Goal: Task Accomplishment & Management: Complete application form

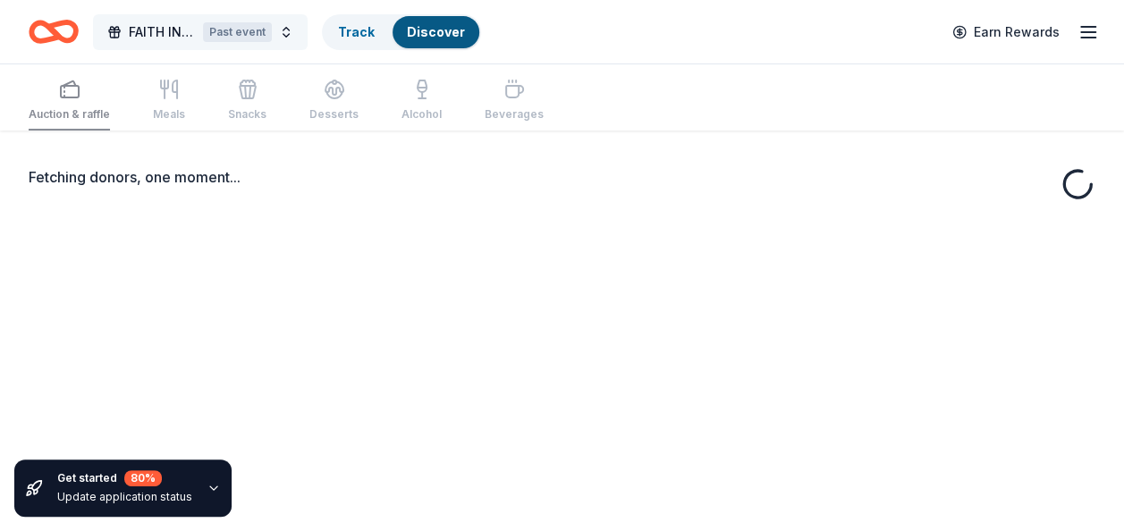
click at [264, 32] on div "Past event" at bounding box center [237, 32] width 69 height 20
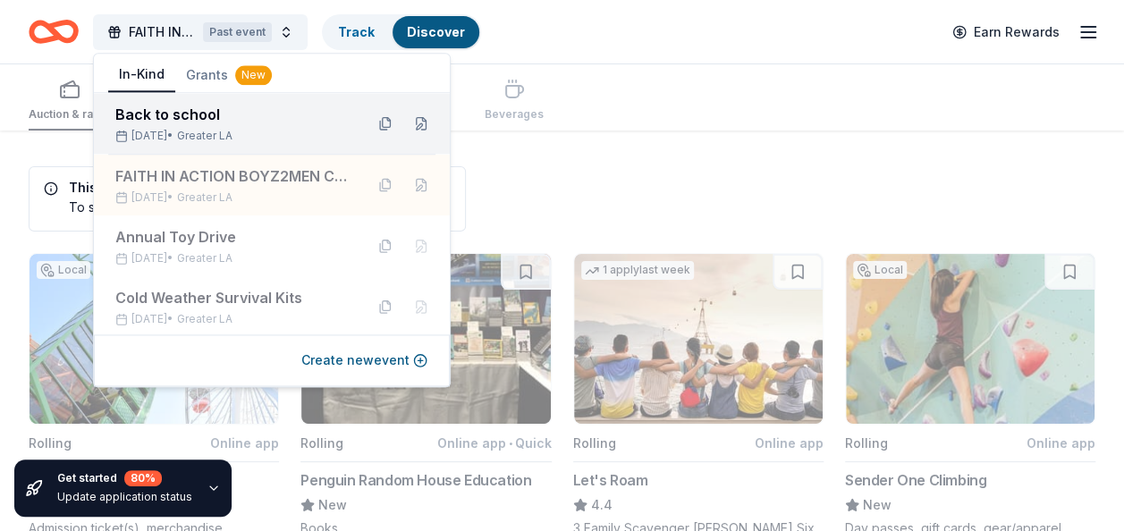
click at [272, 111] on div "Back to school" at bounding box center [232, 114] width 234 height 21
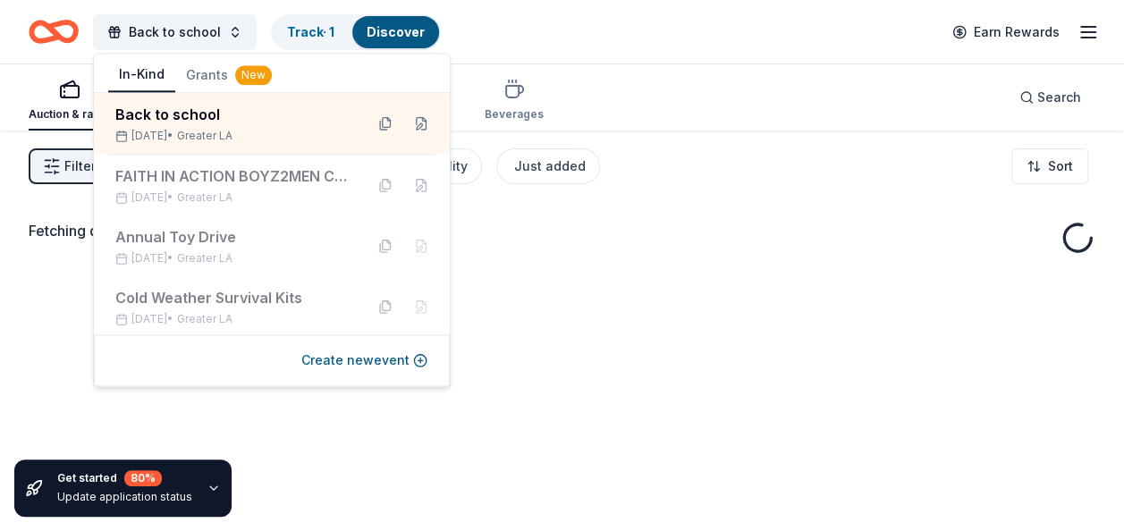
click at [610, 250] on div "Fetching donors, one moment..." at bounding box center [562, 241] width 1067 height 43
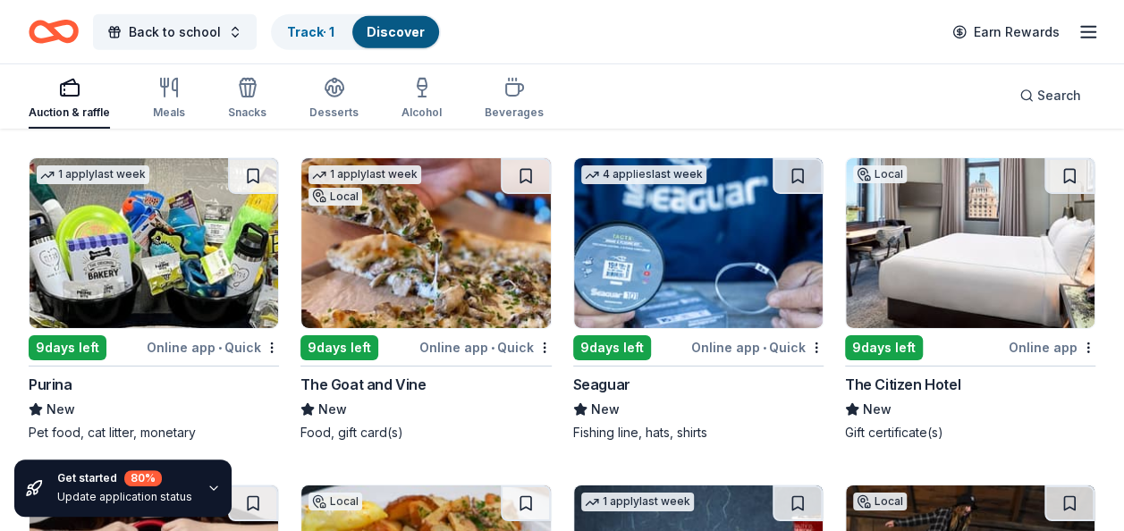
scroll to position [13021, 0]
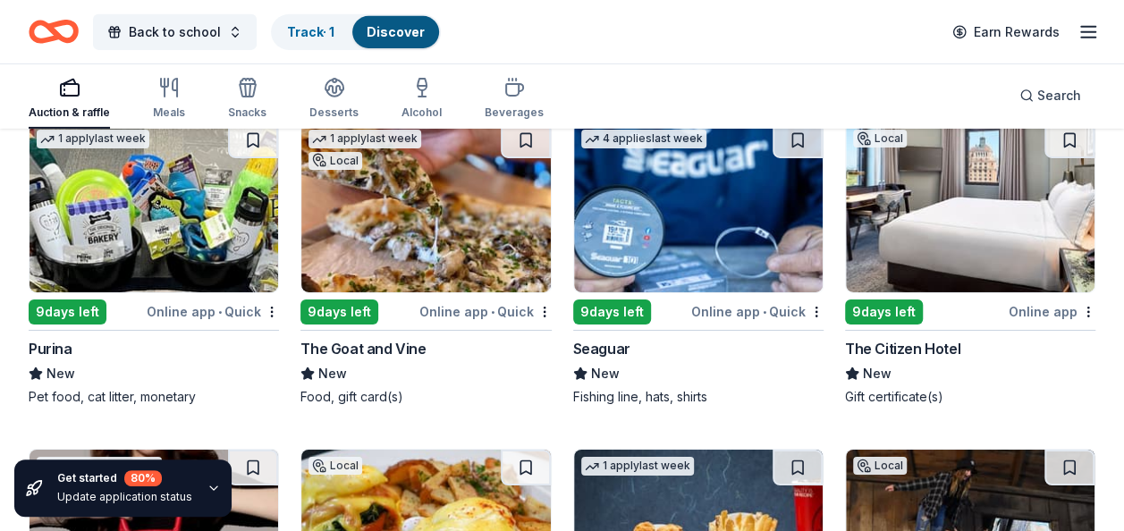
click at [912, 241] on img at bounding box center [970, 208] width 249 height 170
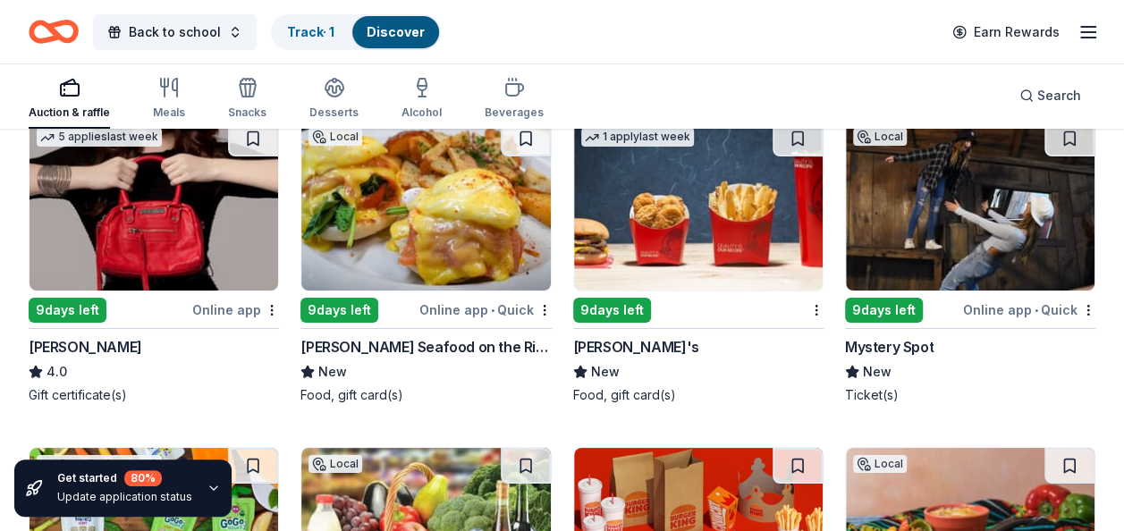
scroll to position [13367, 0]
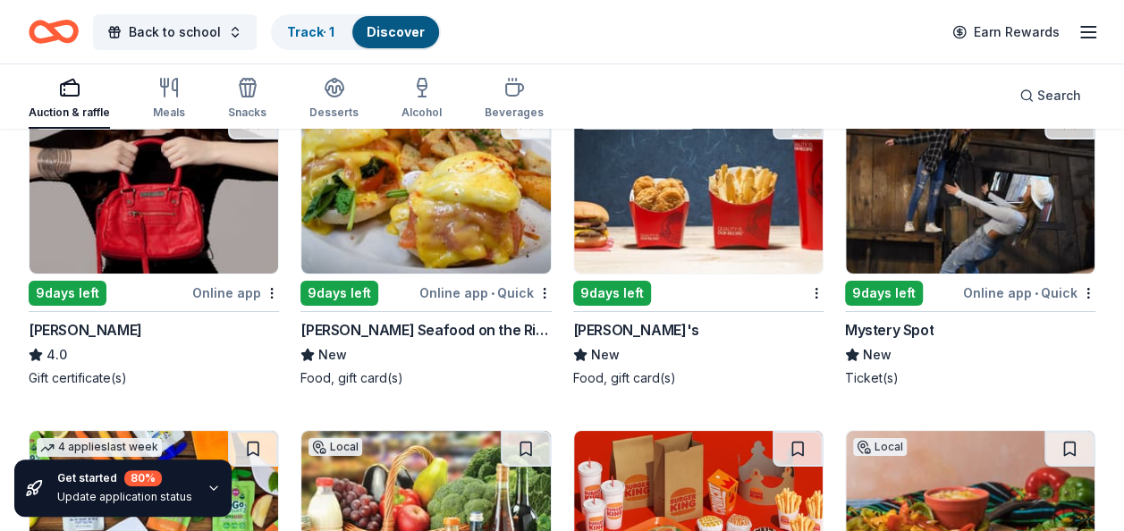
click at [435, 268] on div "Local 9 days left Online app • Quick Scott's Seafood on the River New Food, gif…" at bounding box center [425, 245] width 250 height 284
click at [730, 216] on img at bounding box center [698, 189] width 249 height 170
click at [908, 281] on div "9 days left" at bounding box center [884, 293] width 78 height 25
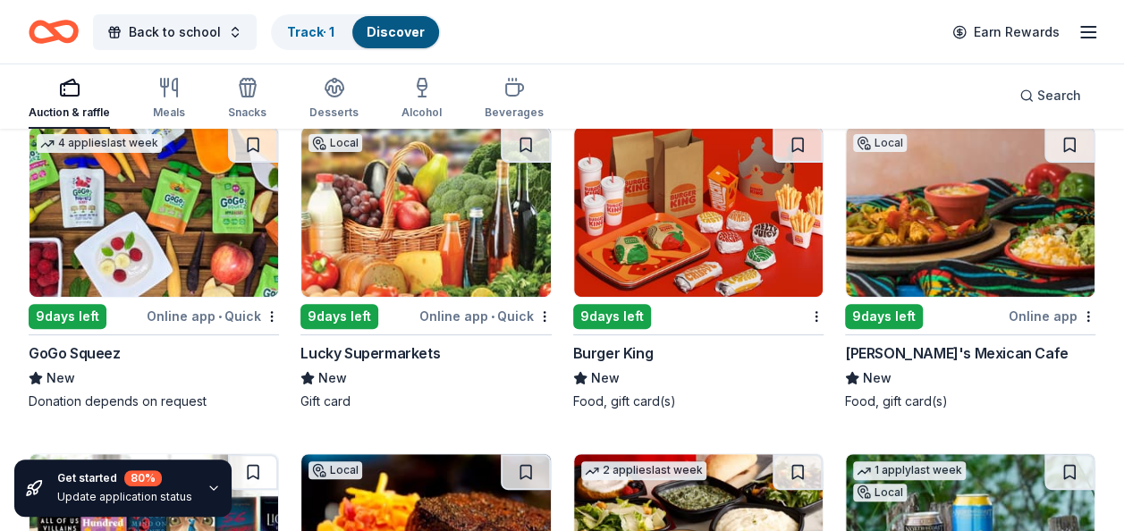
scroll to position [13677, 0]
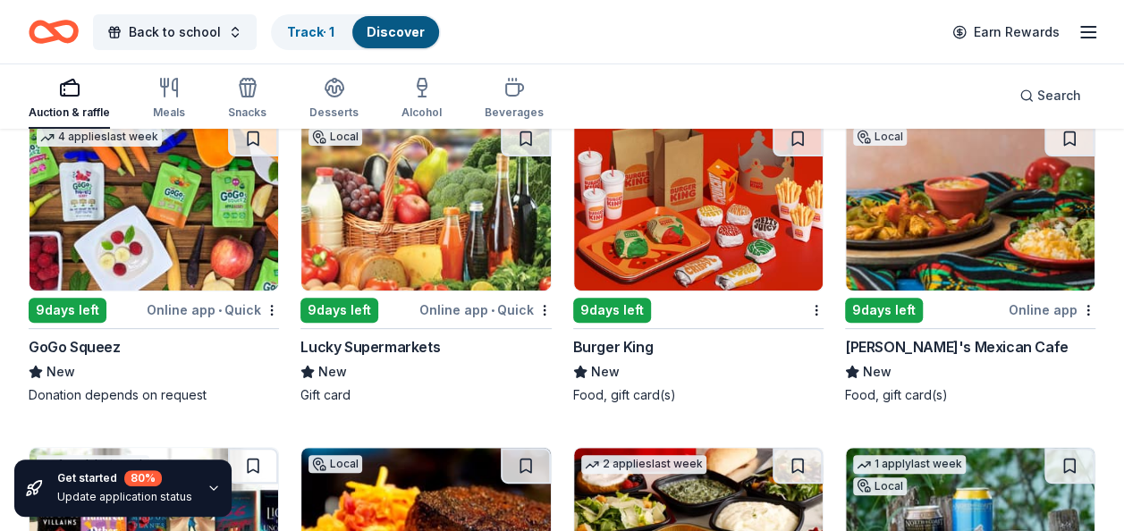
click at [91, 303] on div "9 days left" at bounding box center [68, 310] width 78 height 25
click at [429, 273] on img at bounding box center [425, 206] width 249 height 170
click at [681, 252] on img at bounding box center [698, 206] width 249 height 170
click at [969, 227] on img at bounding box center [970, 206] width 249 height 170
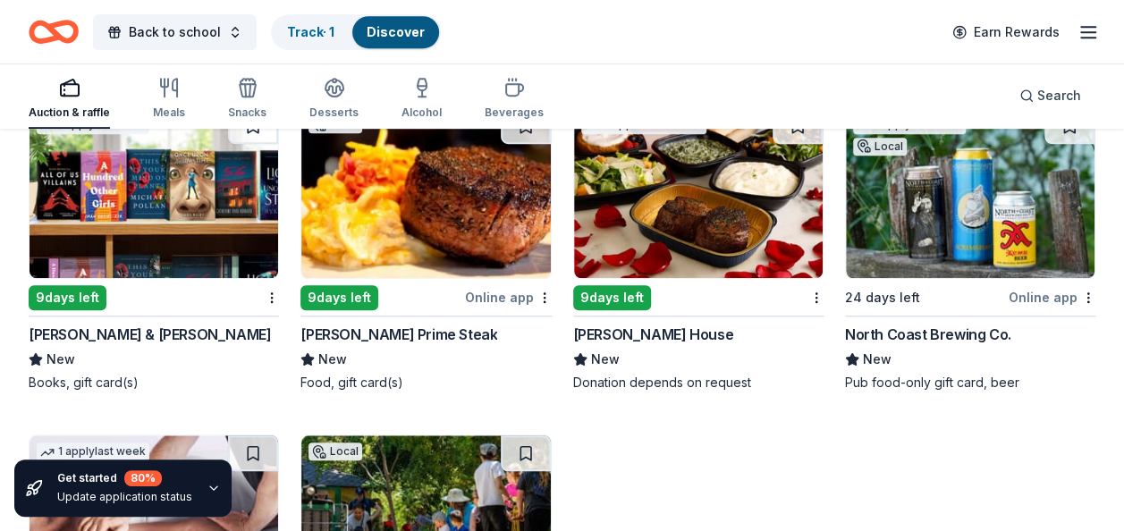
scroll to position [14022, 0]
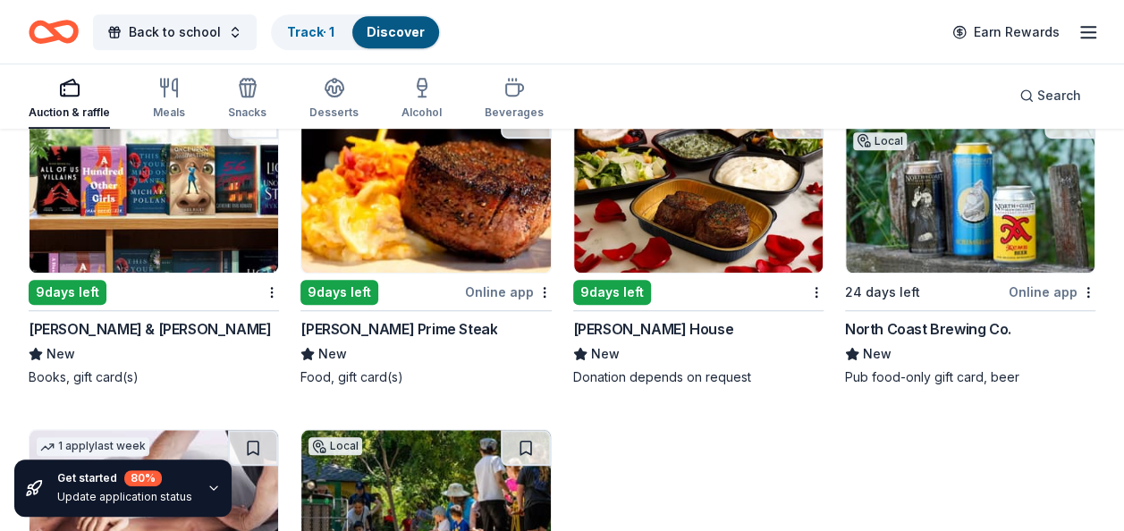
click at [80, 283] on div "9 days left" at bounding box center [68, 292] width 78 height 25
click at [363, 283] on div "9 days left" at bounding box center [339, 292] width 78 height 25
click at [680, 230] on img at bounding box center [698, 188] width 249 height 170
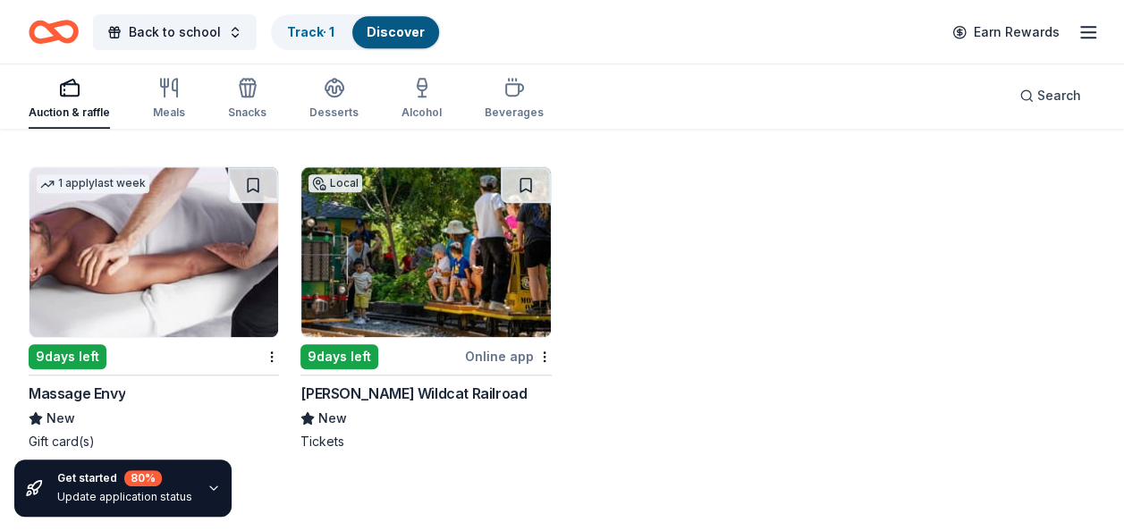
scroll to position [14309, 0]
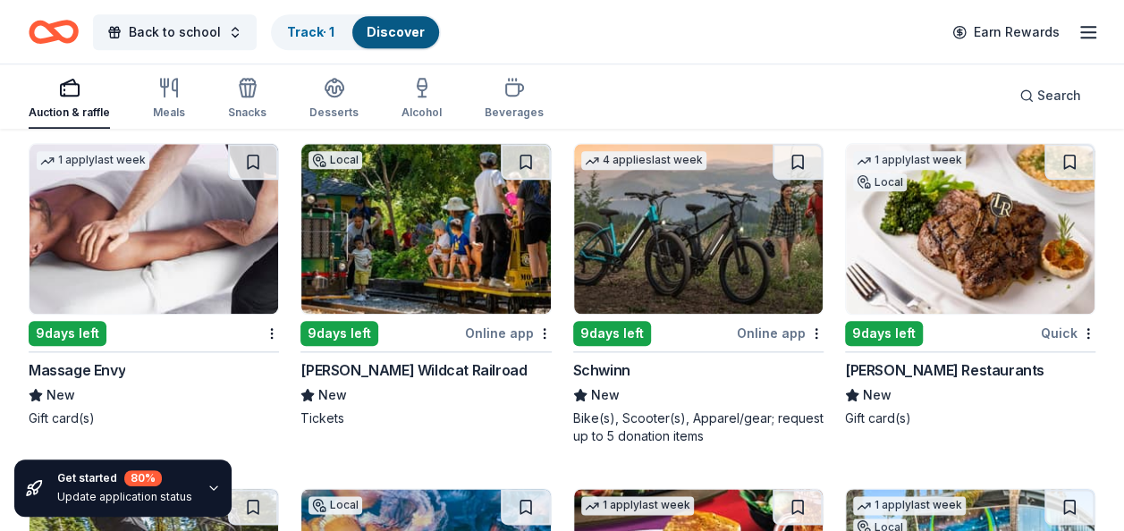
click at [86, 321] on div "9 days left" at bounding box center [68, 333] width 78 height 25
click at [361, 330] on div "9 days left" at bounding box center [339, 333] width 78 height 25
click at [910, 321] on div "9 days left" at bounding box center [884, 333] width 78 height 25
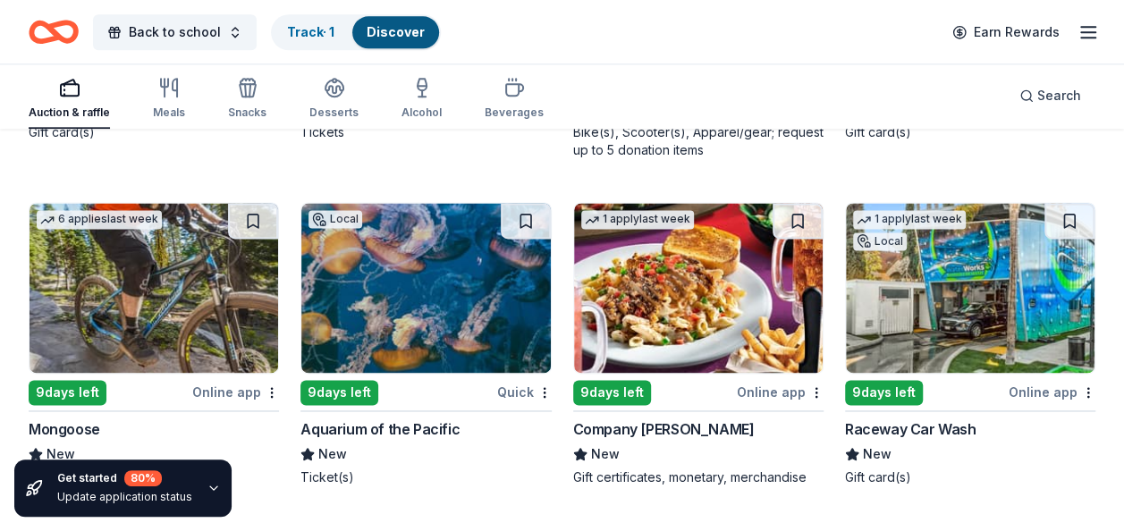
scroll to position [14631, 0]
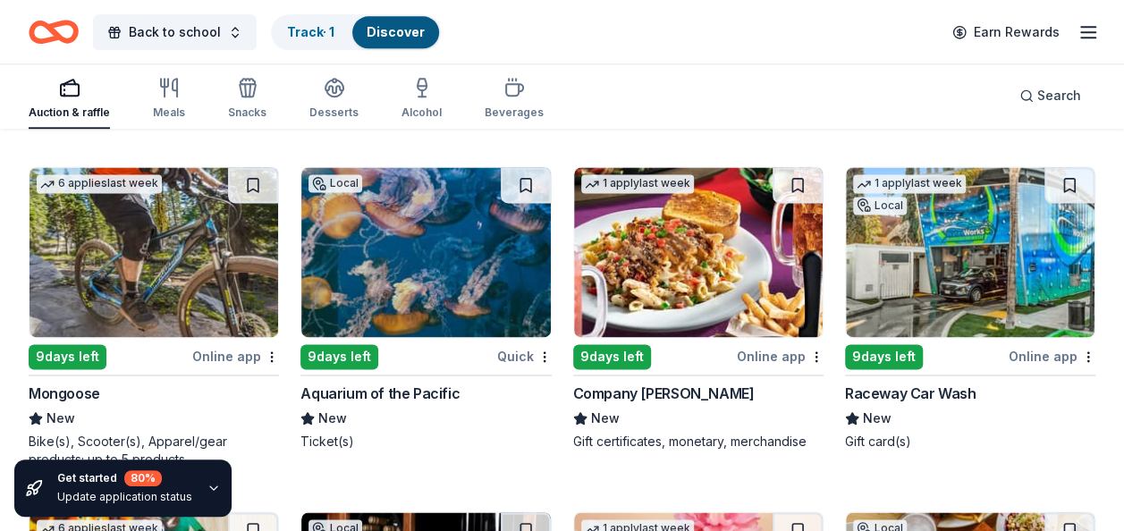
click at [343, 344] on div "9 days left" at bounding box center [339, 356] width 78 height 25
click at [639, 344] on div "9 days left" at bounding box center [612, 356] width 78 height 25
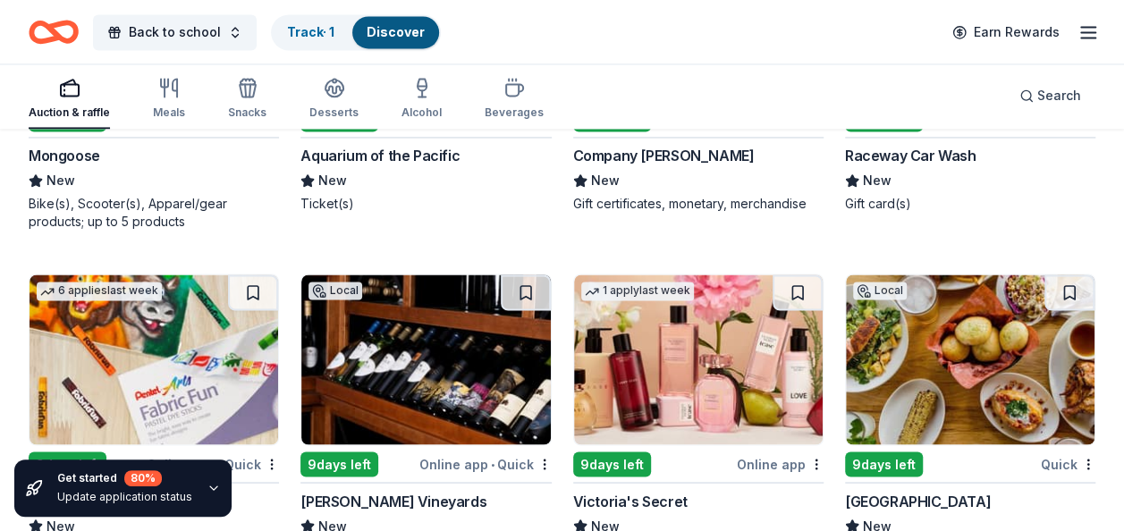
scroll to position [14964, 0]
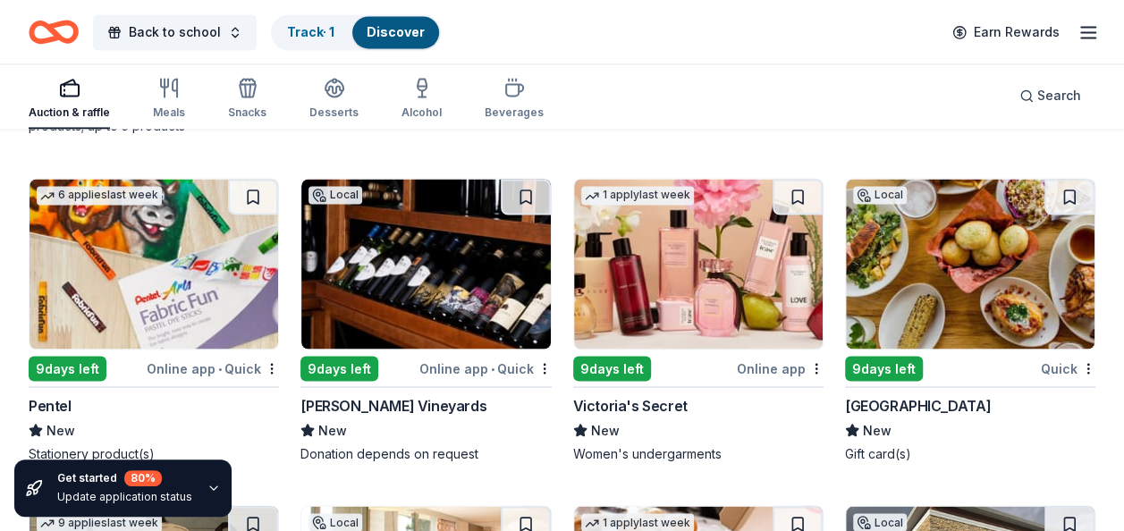
click at [86, 359] on div "9 days left" at bounding box center [68, 368] width 78 height 25
click at [639, 367] on div "1 apply last week 9 days left Online app Victoria's Secret New Women's undergar…" at bounding box center [698, 320] width 250 height 284
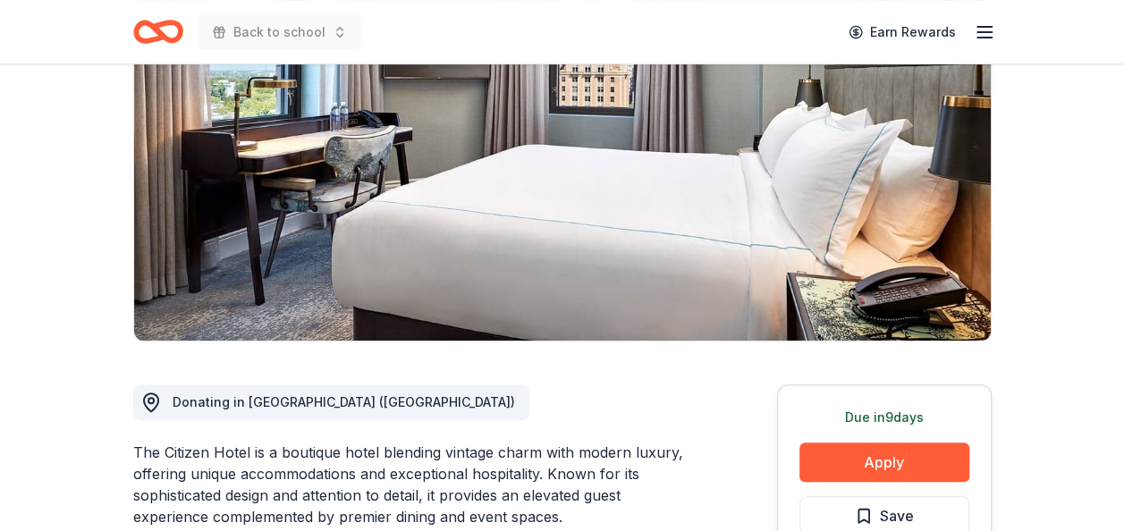
scroll to position [262, 0]
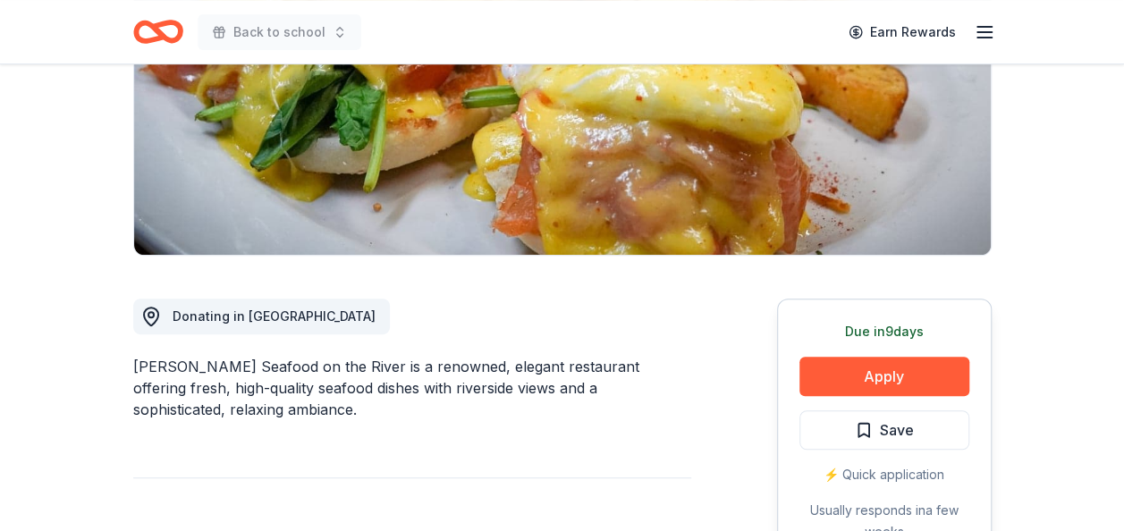
scroll to position [298, 0]
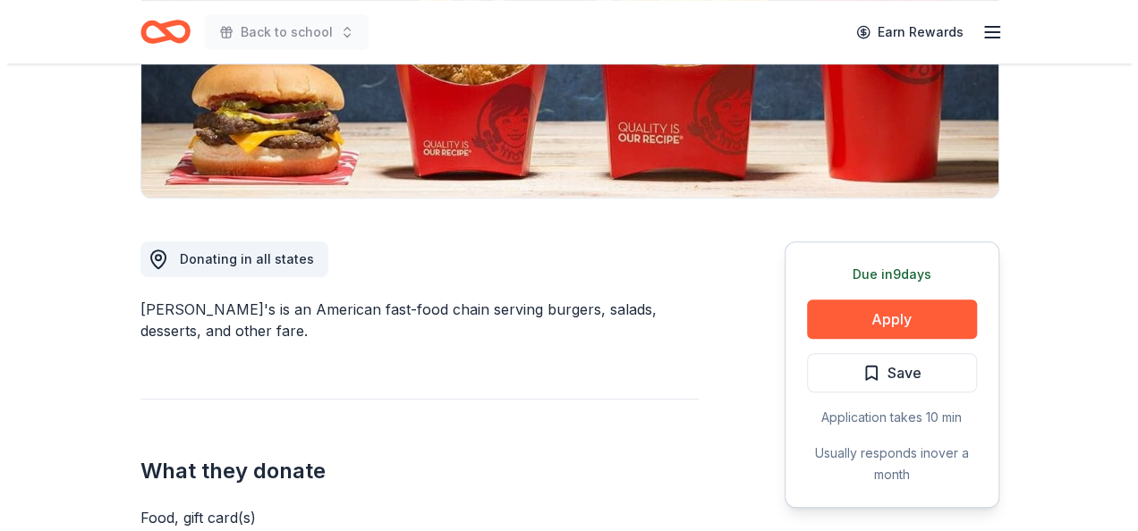
scroll to position [393, 0]
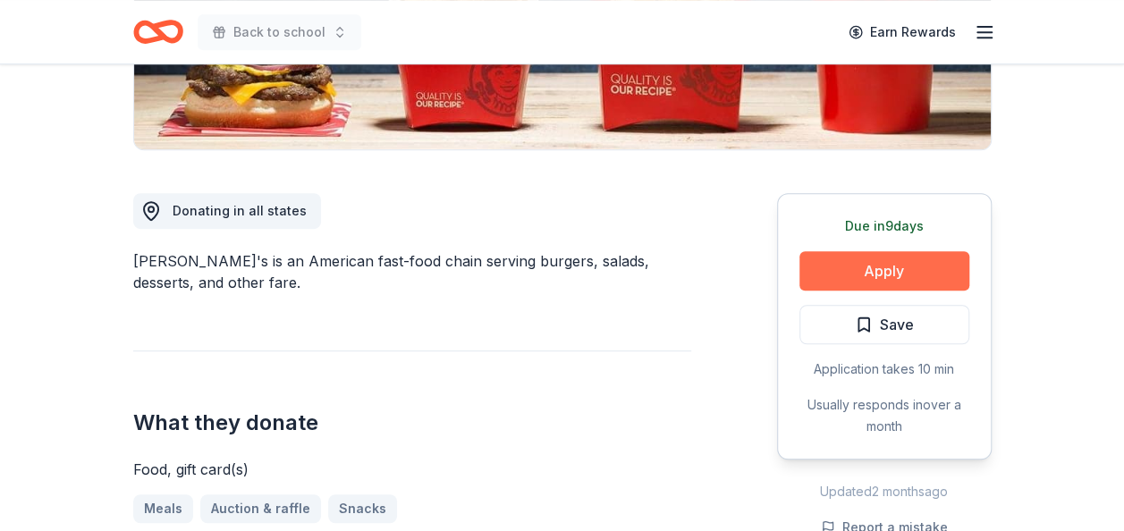
click at [842, 275] on button "Apply" at bounding box center [884, 270] width 170 height 39
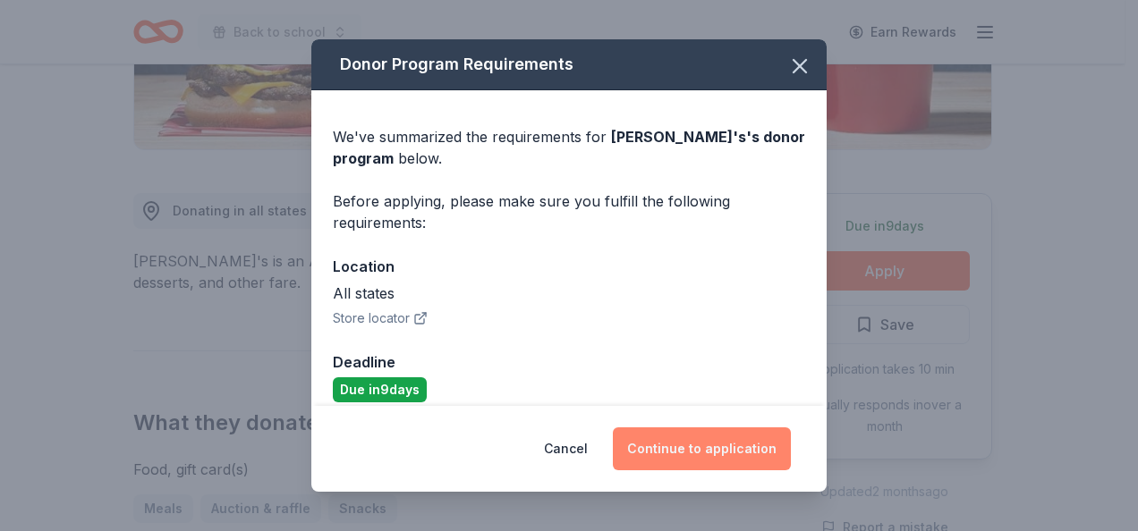
click at [748, 444] on button "Continue to application" at bounding box center [702, 448] width 178 height 43
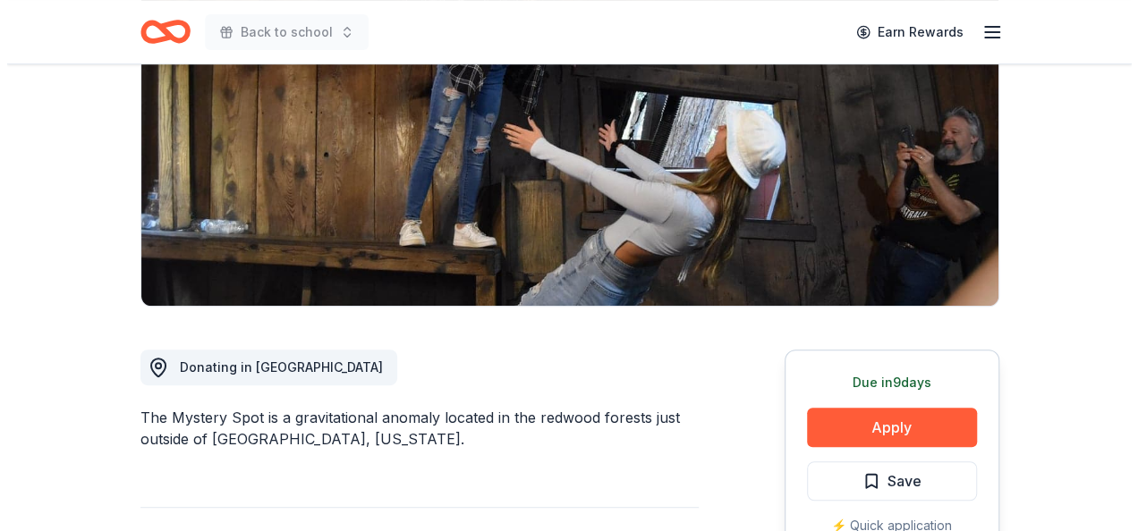
scroll to position [238, 0]
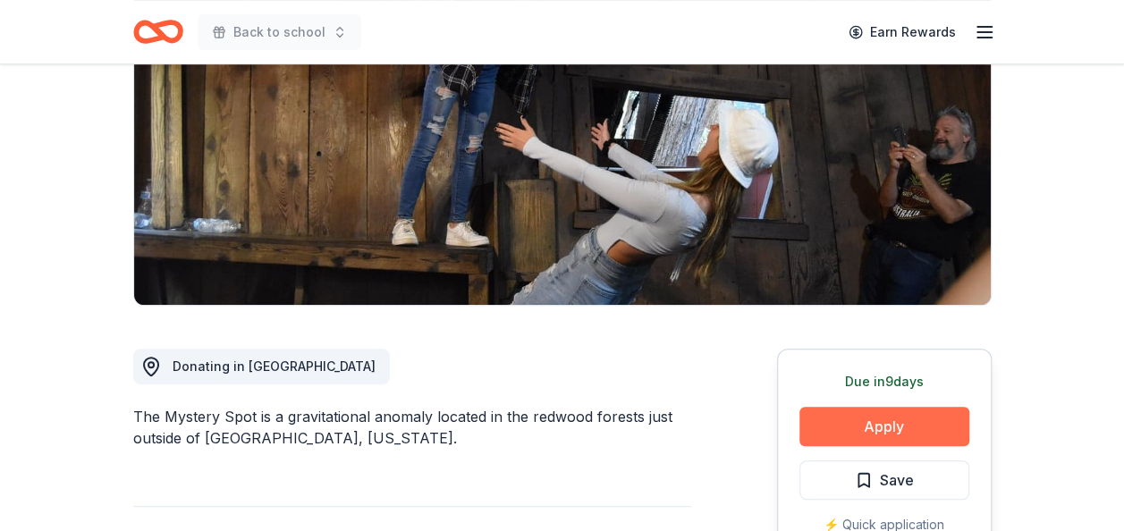
click at [896, 419] on button "Apply" at bounding box center [884, 426] width 170 height 39
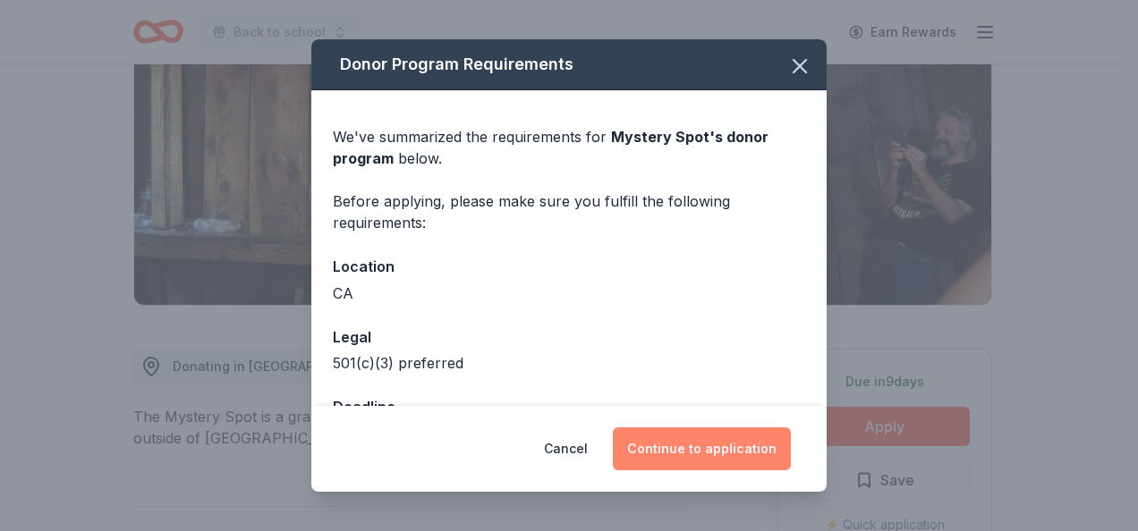
click at [684, 444] on button "Continue to application" at bounding box center [702, 448] width 178 height 43
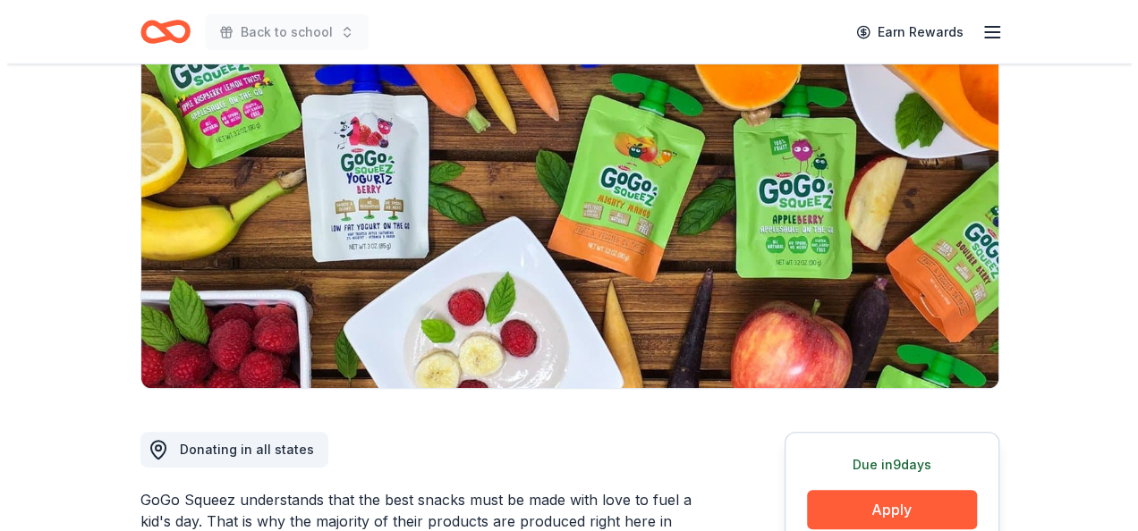
scroll to position [286, 0]
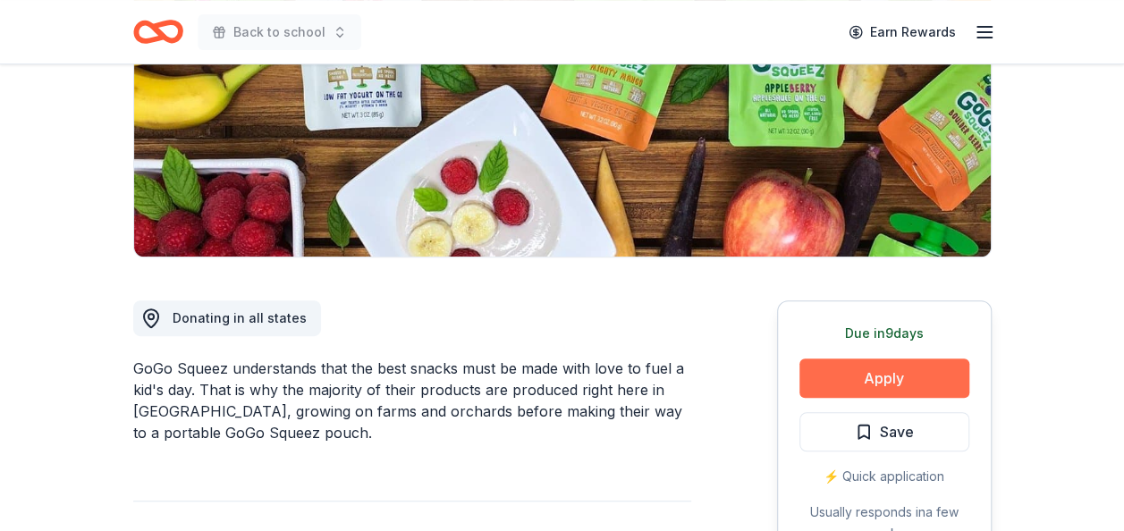
click at [835, 376] on button "Apply" at bounding box center [884, 378] width 170 height 39
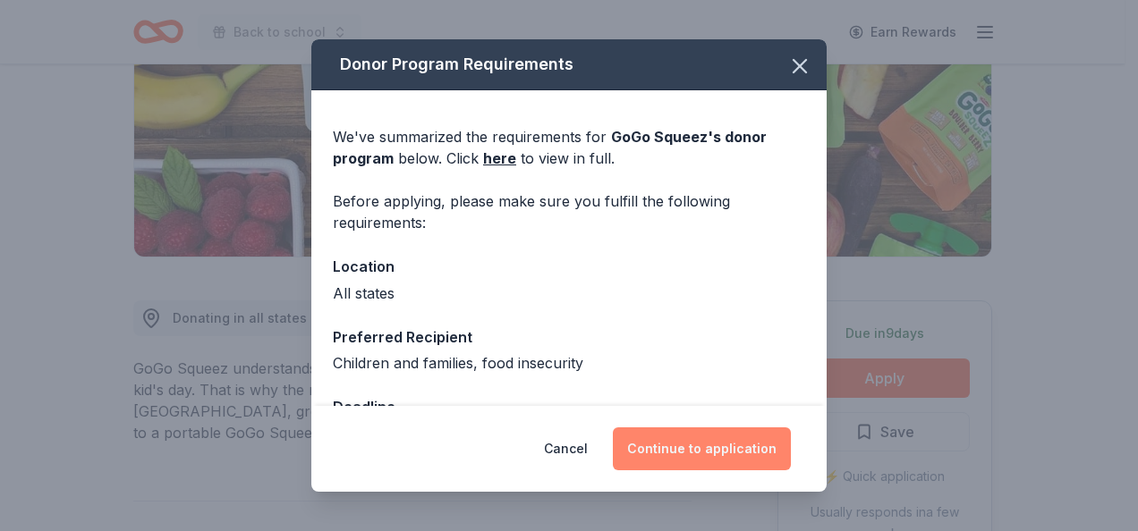
click at [749, 460] on button "Continue to application" at bounding box center [702, 448] width 178 height 43
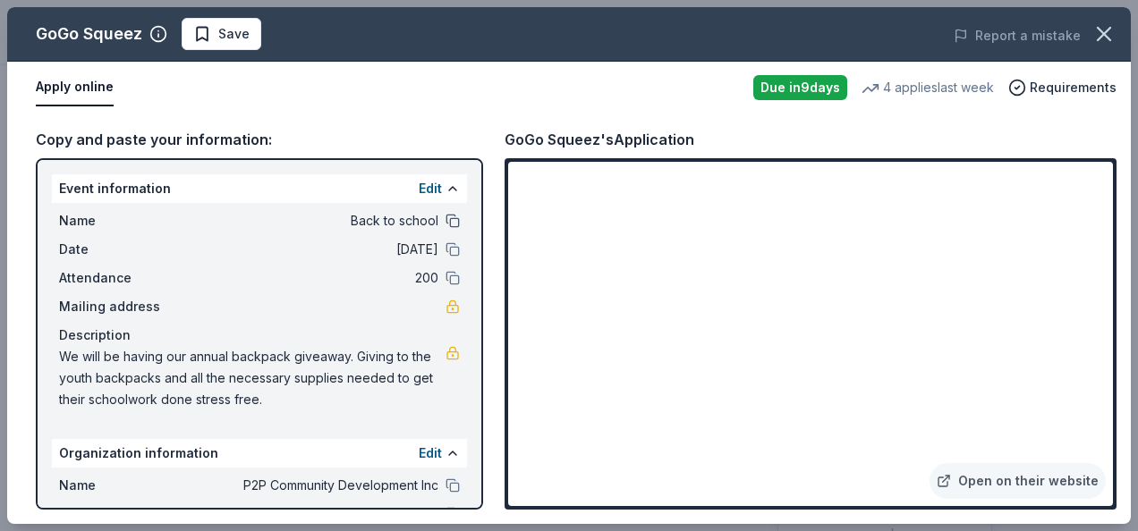
click at [445, 223] on button at bounding box center [452, 221] width 14 height 14
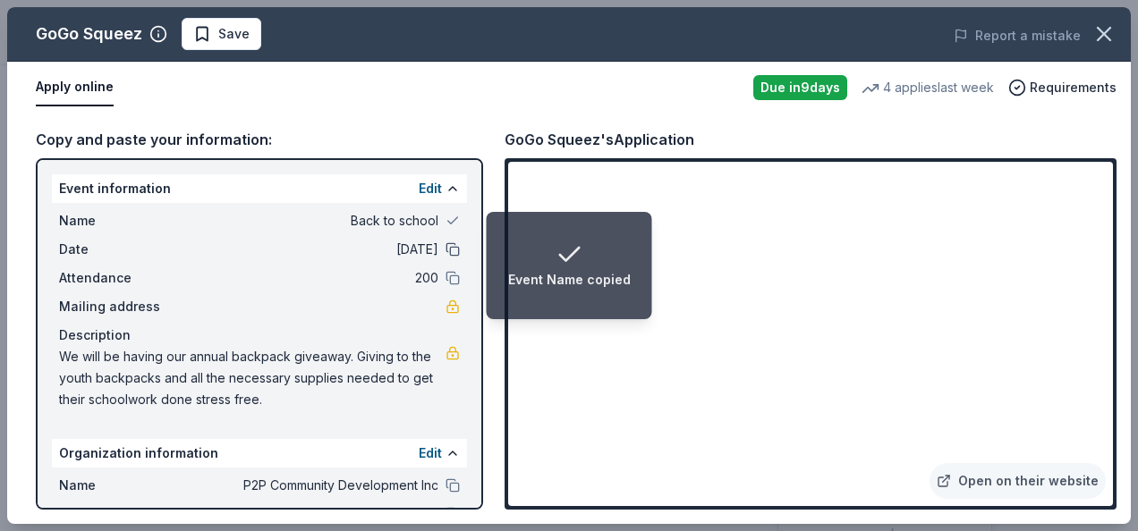
click at [445, 249] on button at bounding box center [452, 249] width 14 height 14
click at [445, 281] on button at bounding box center [452, 278] width 14 height 14
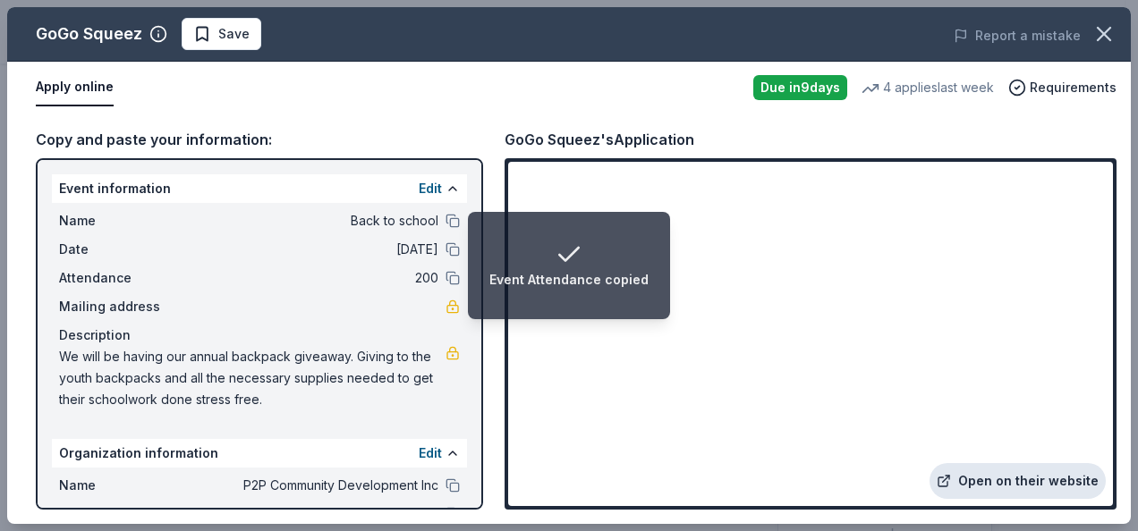
click at [1054, 474] on link "Open on their website" at bounding box center [1017, 481] width 176 height 36
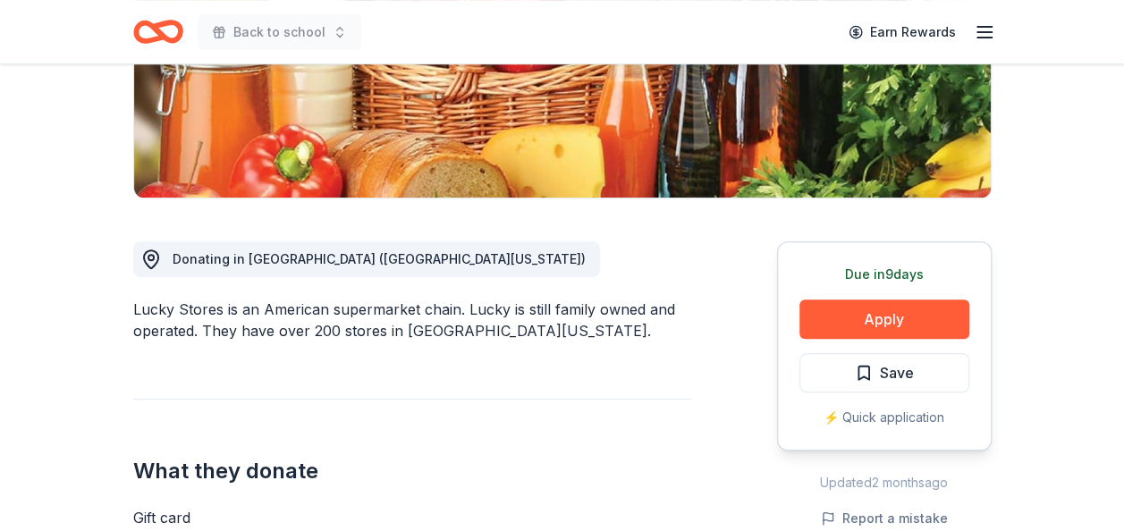
scroll to position [417, 0]
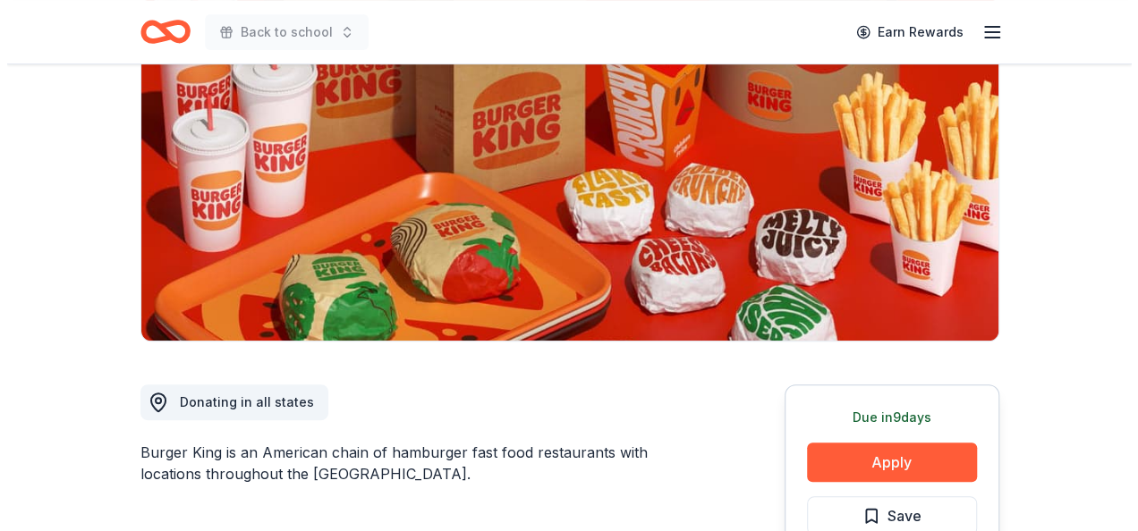
scroll to position [226, 0]
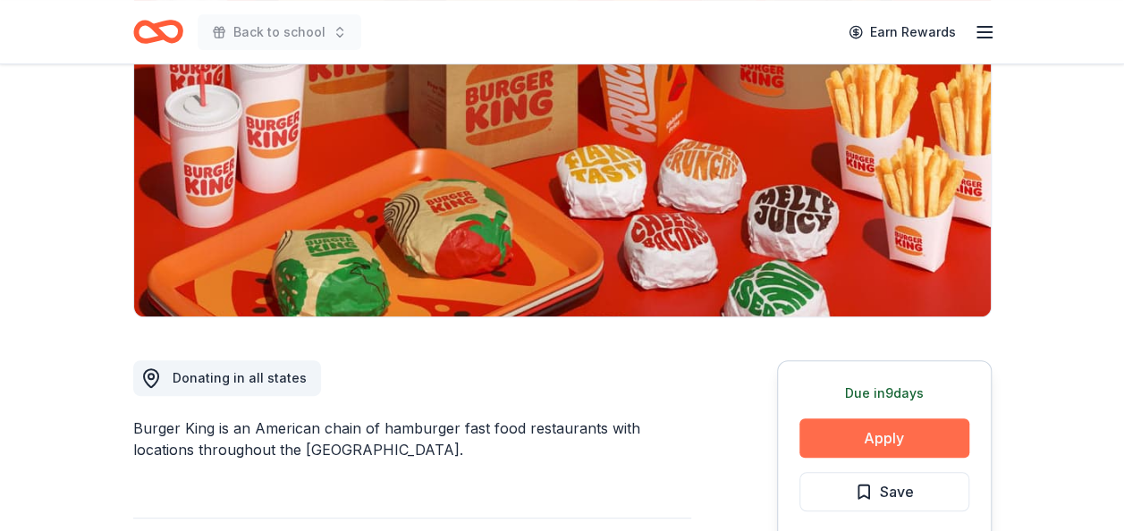
click at [905, 451] on button "Apply" at bounding box center [884, 438] width 170 height 39
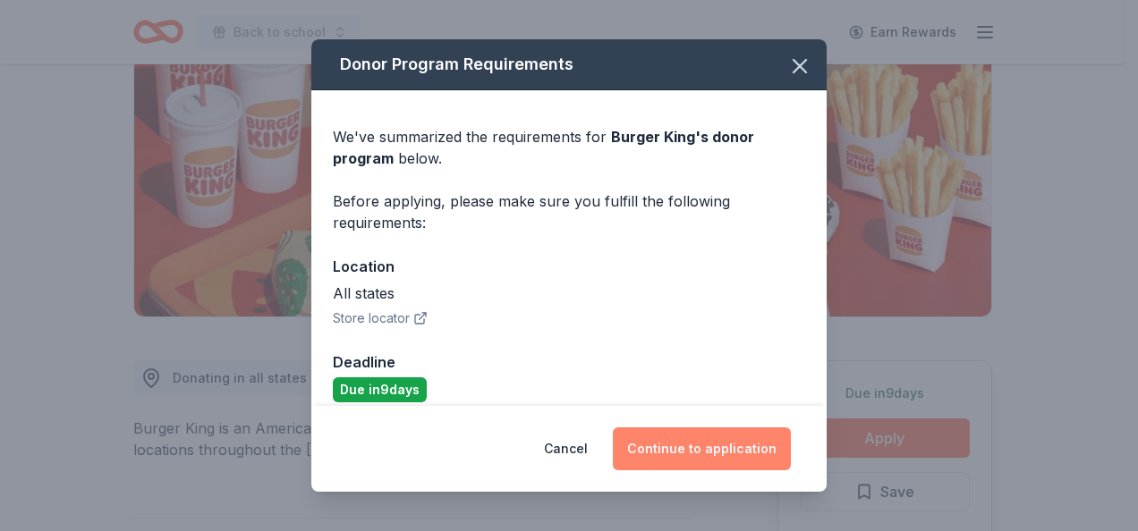
click at [767, 453] on button "Continue to application" at bounding box center [702, 448] width 178 height 43
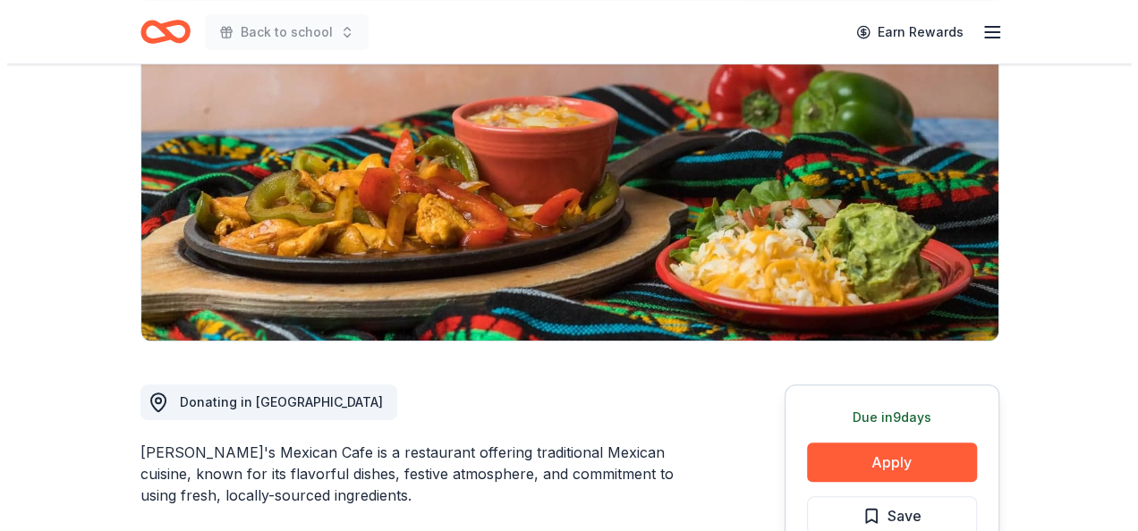
scroll to position [238, 0]
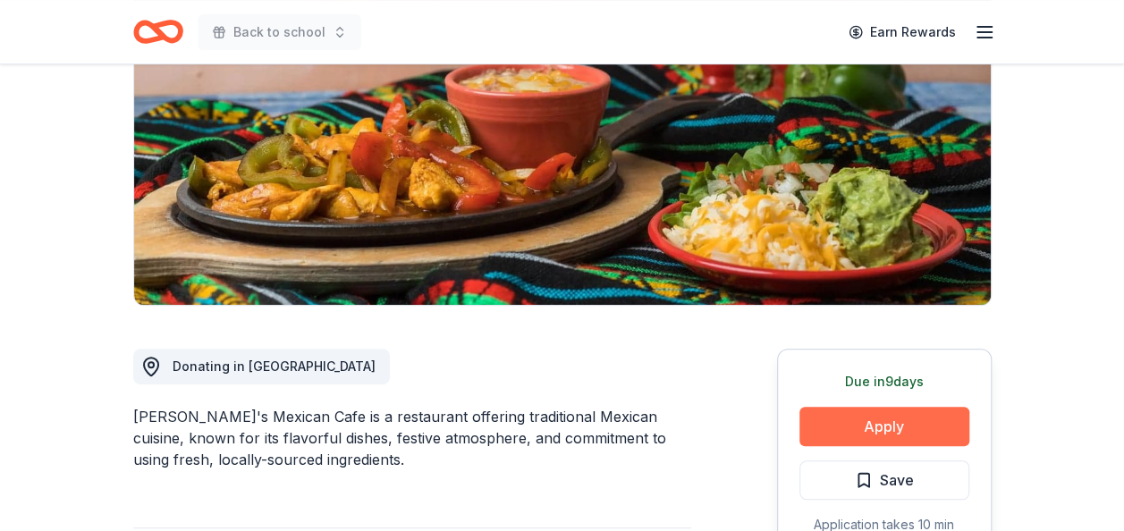
click at [927, 424] on button "Apply" at bounding box center [884, 426] width 170 height 39
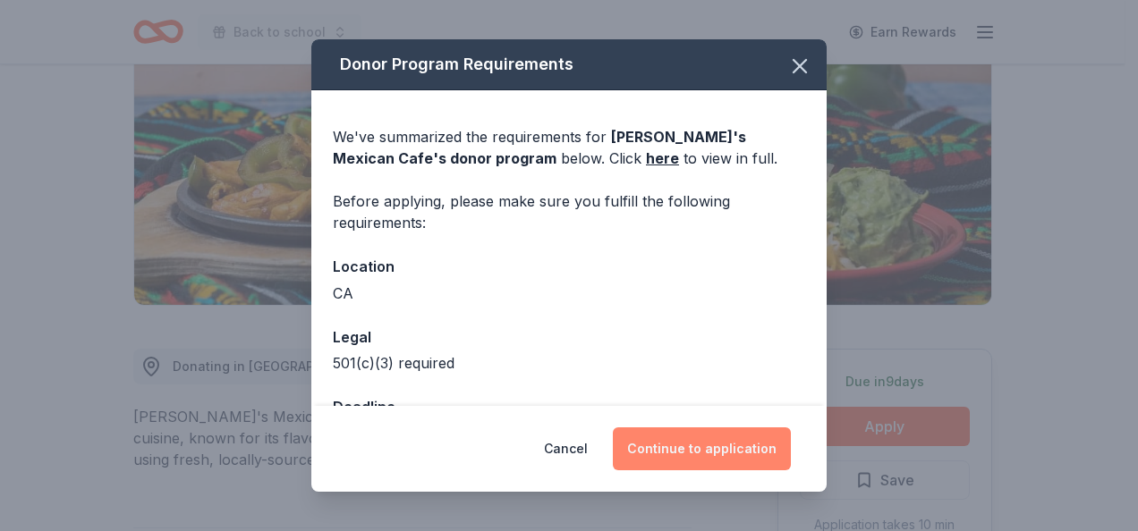
click at [730, 454] on button "Continue to application" at bounding box center [702, 448] width 178 height 43
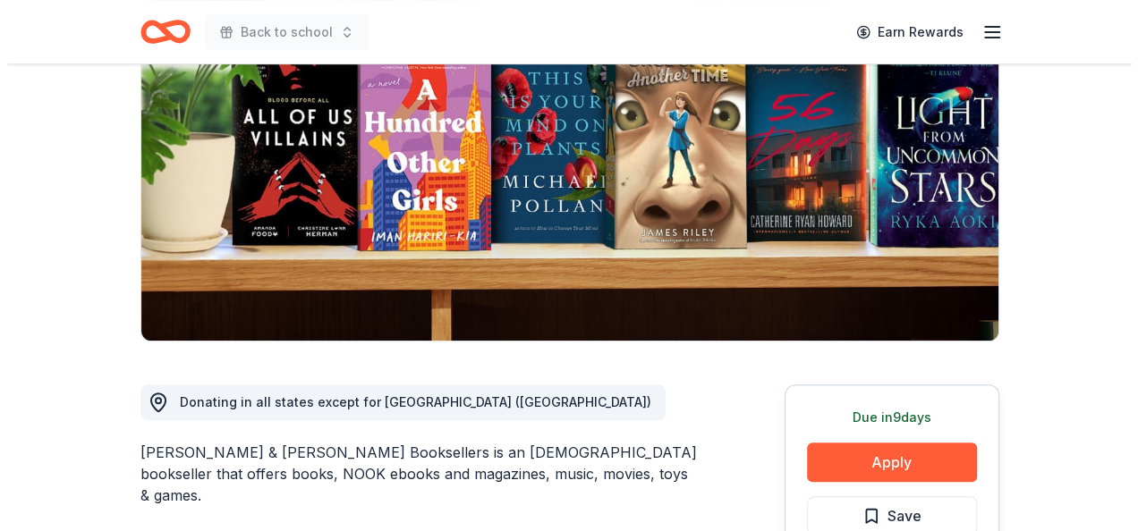
scroll to position [334, 0]
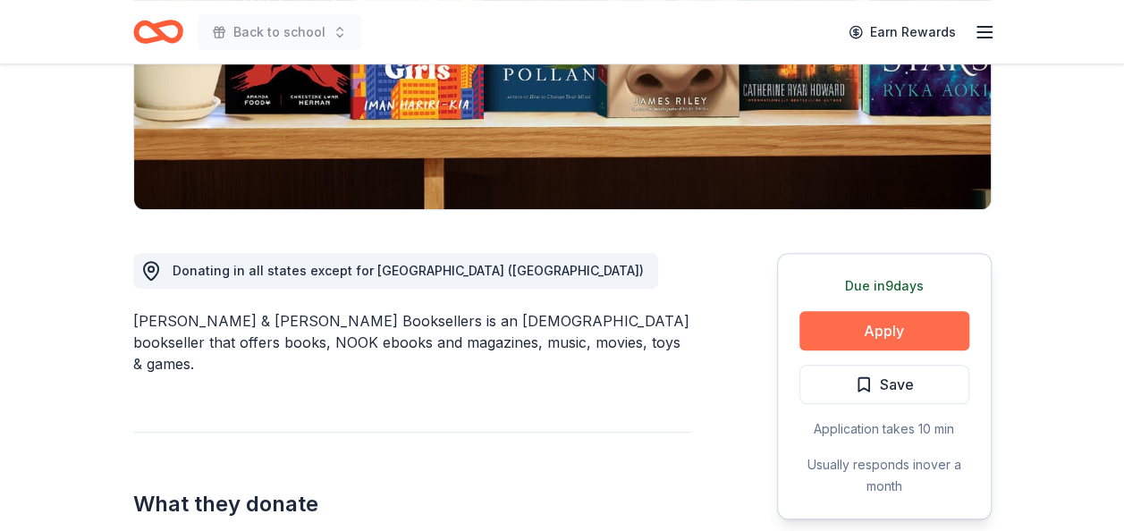
click at [860, 333] on button "Apply" at bounding box center [884, 330] width 170 height 39
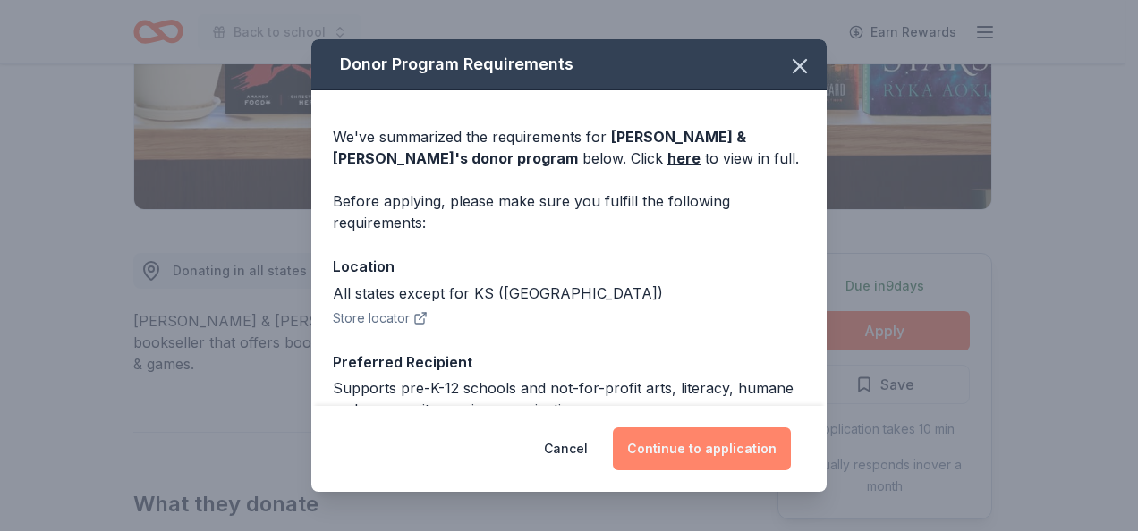
click at [707, 438] on button "Continue to application" at bounding box center [702, 448] width 178 height 43
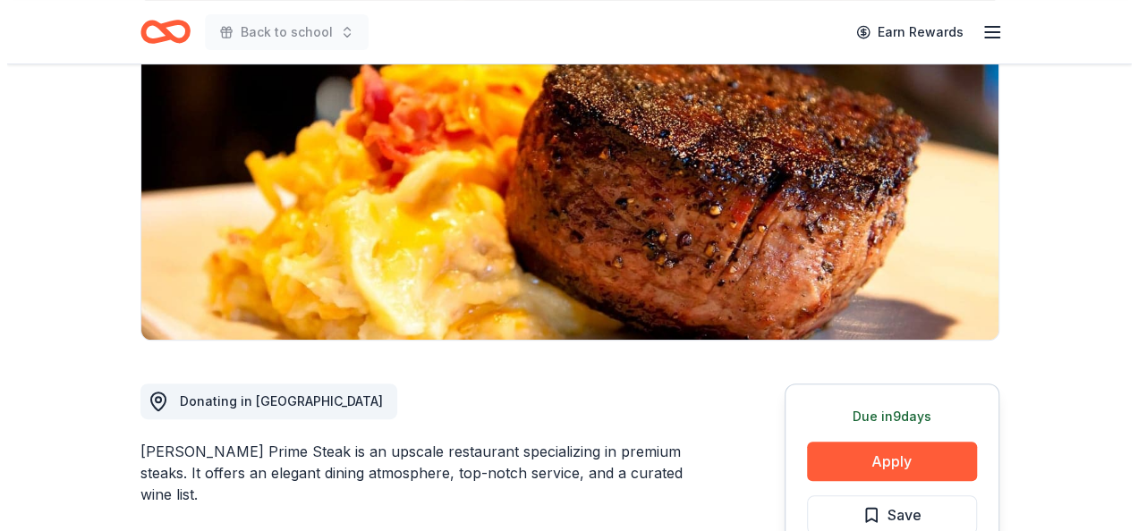
scroll to position [334, 0]
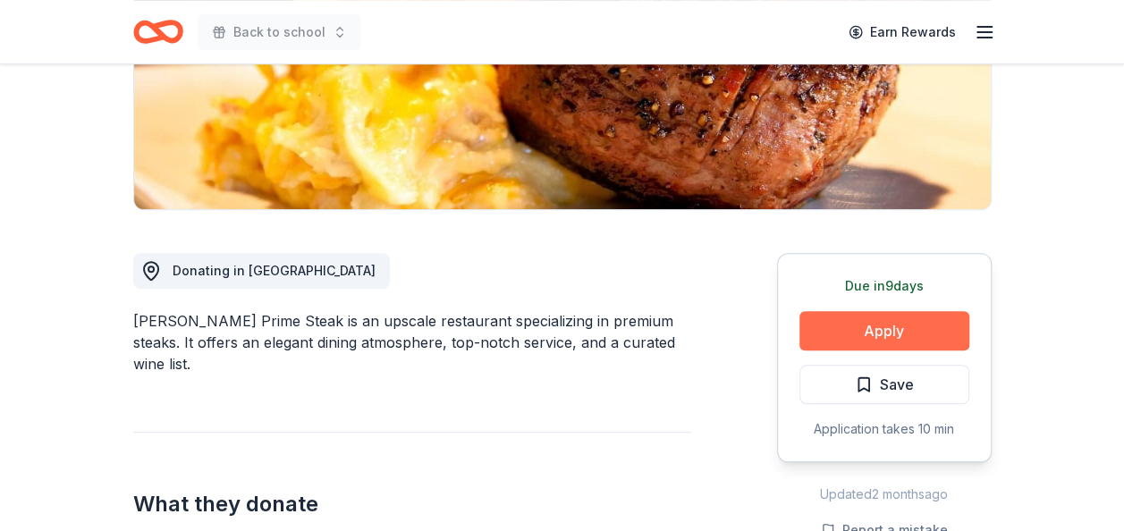
click at [888, 334] on button "Apply" at bounding box center [884, 330] width 170 height 39
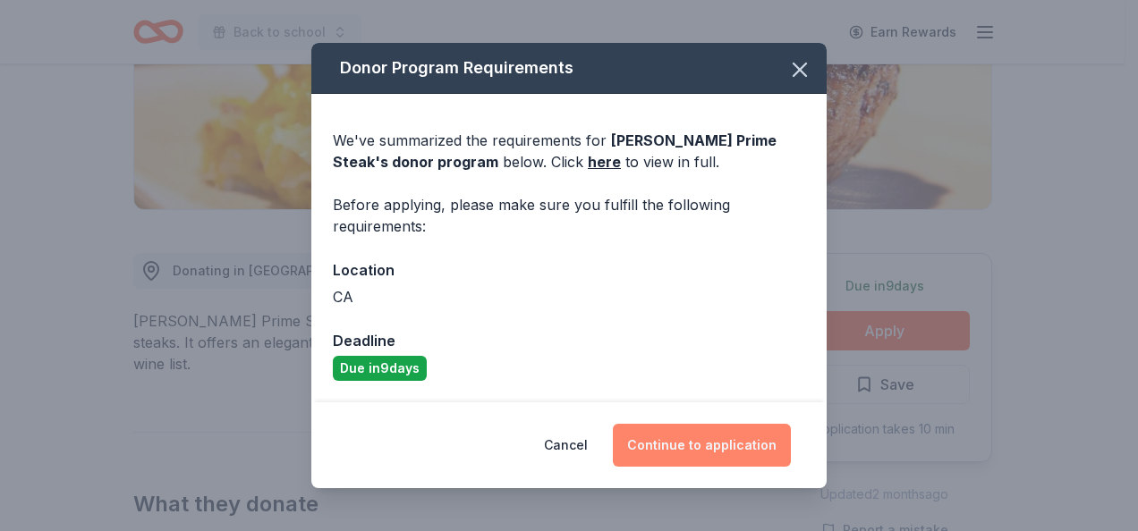
click at [708, 436] on button "Continue to application" at bounding box center [702, 445] width 178 height 43
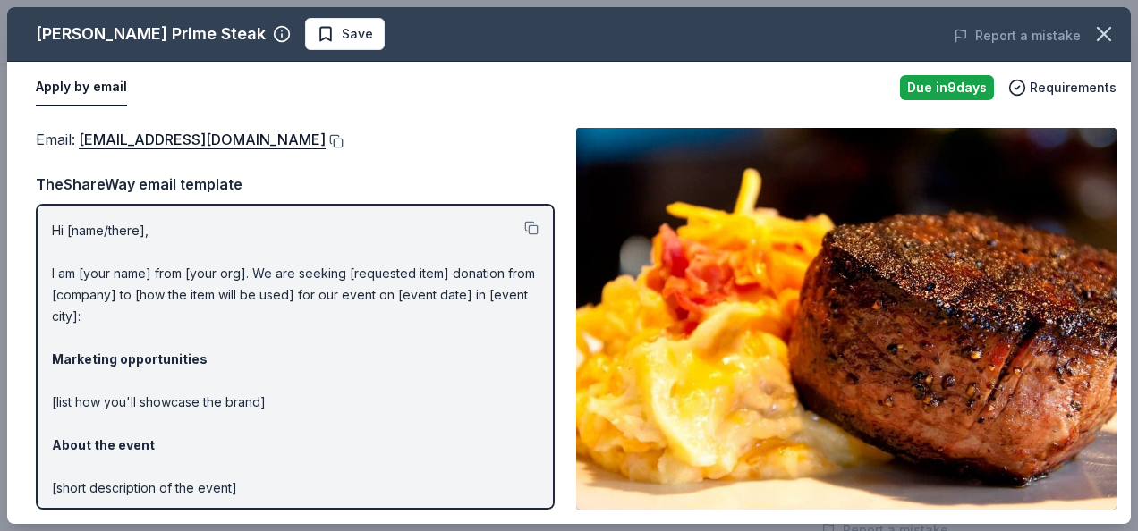
click at [337, 137] on button at bounding box center [335, 141] width 18 height 14
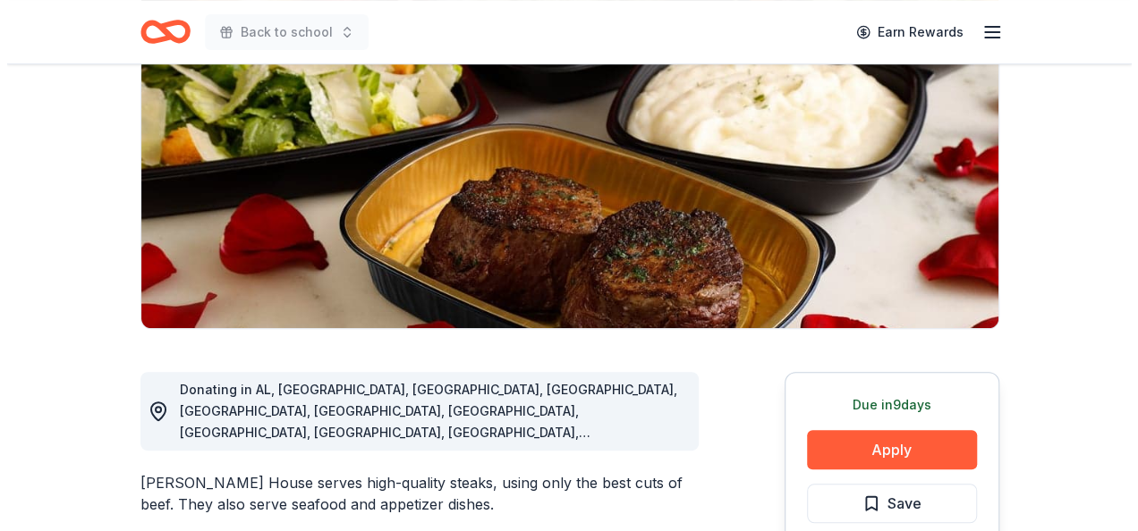
scroll to position [298, 0]
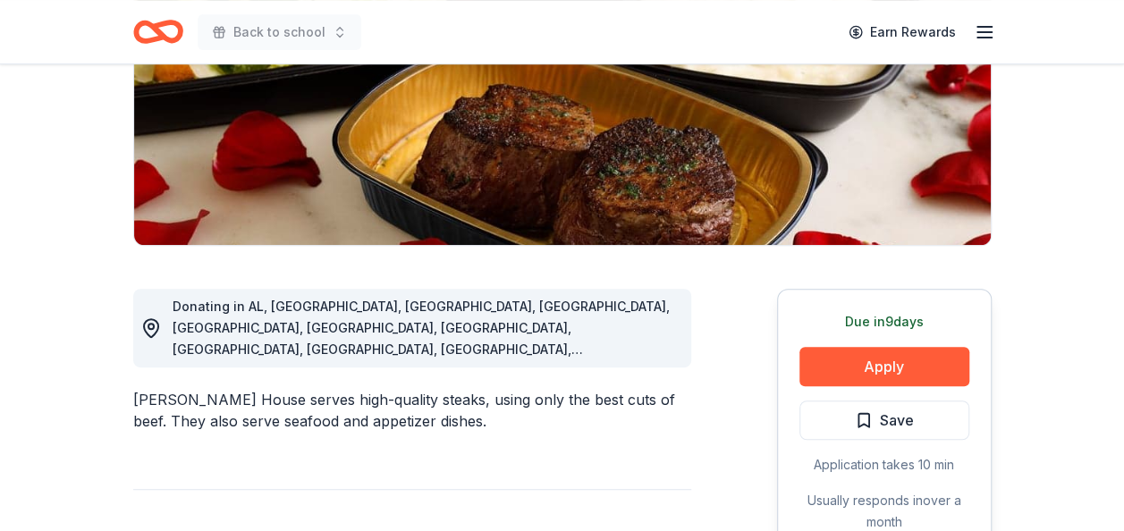
click at [892, 385] on button "Apply" at bounding box center [884, 366] width 170 height 39
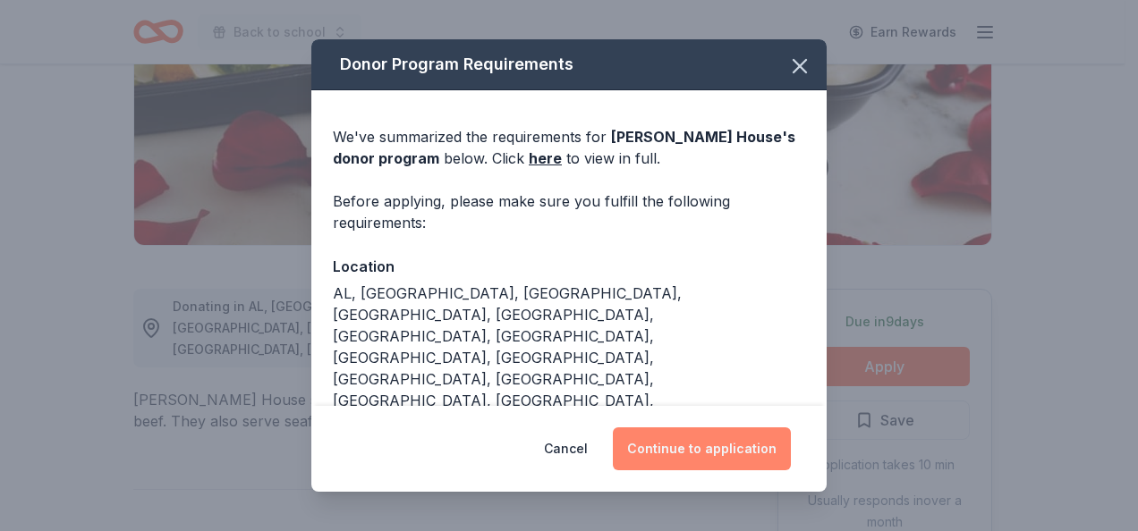
click at [753, 455] on button "Continue to application" at bounding box center [702, 448] width 178 height 43
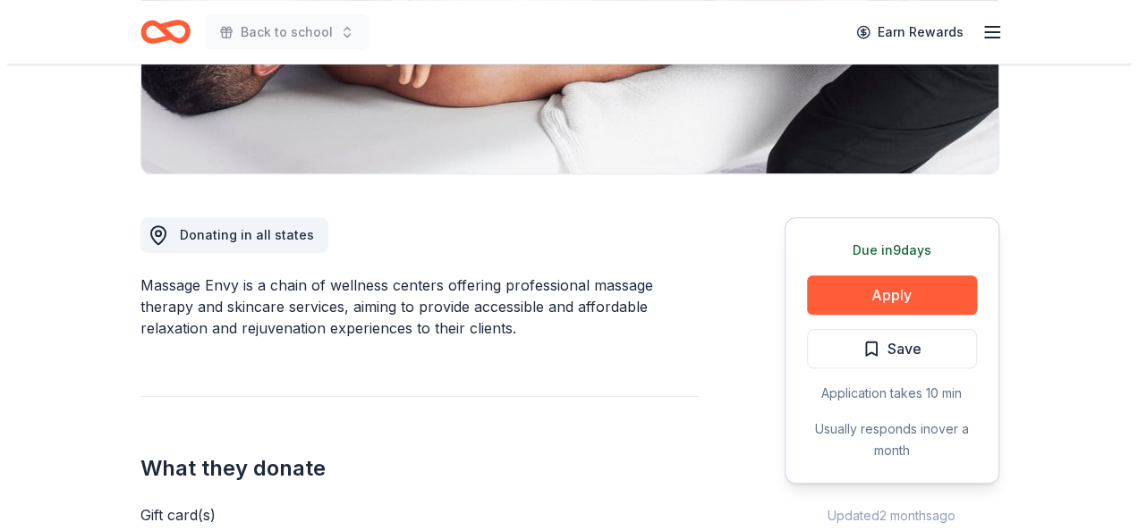
scroll to position [381, 0]
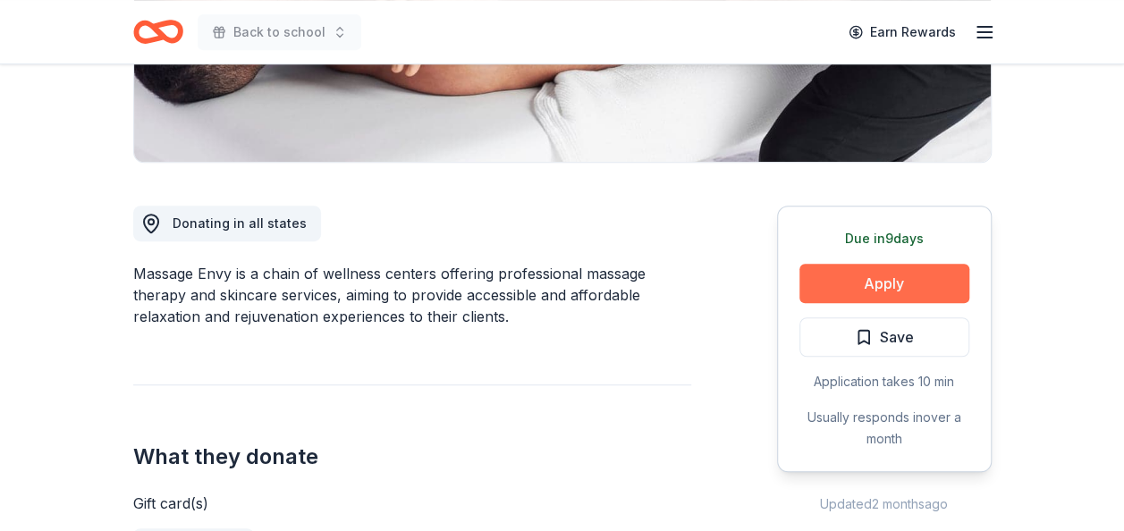
click at [839, 278] on button "Apply" at bounding box center [884, 283] width 170 height 39
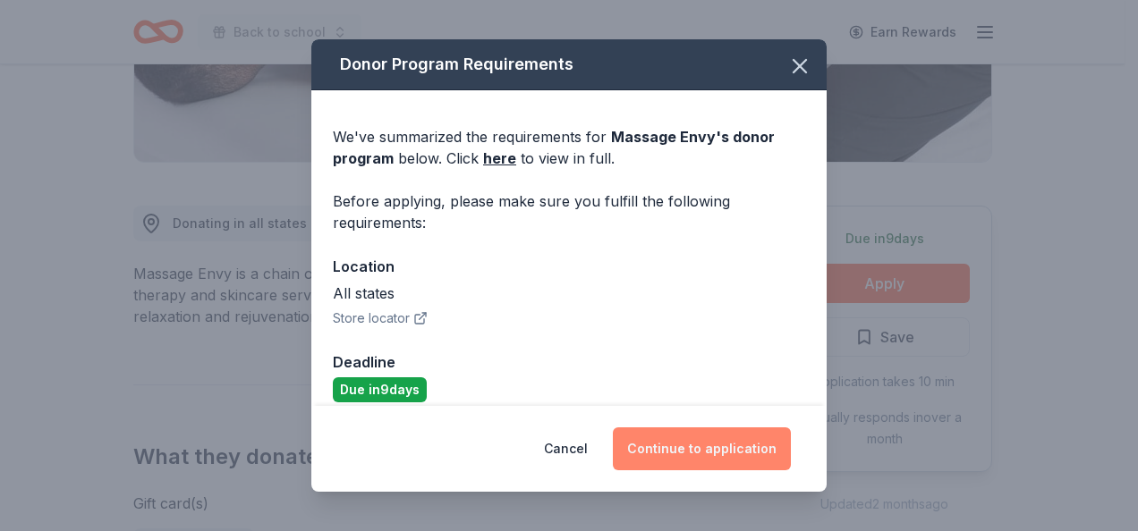
click at [681, 438] on button "Continue to application" at bounding box center [702, 448] width 178 height 43
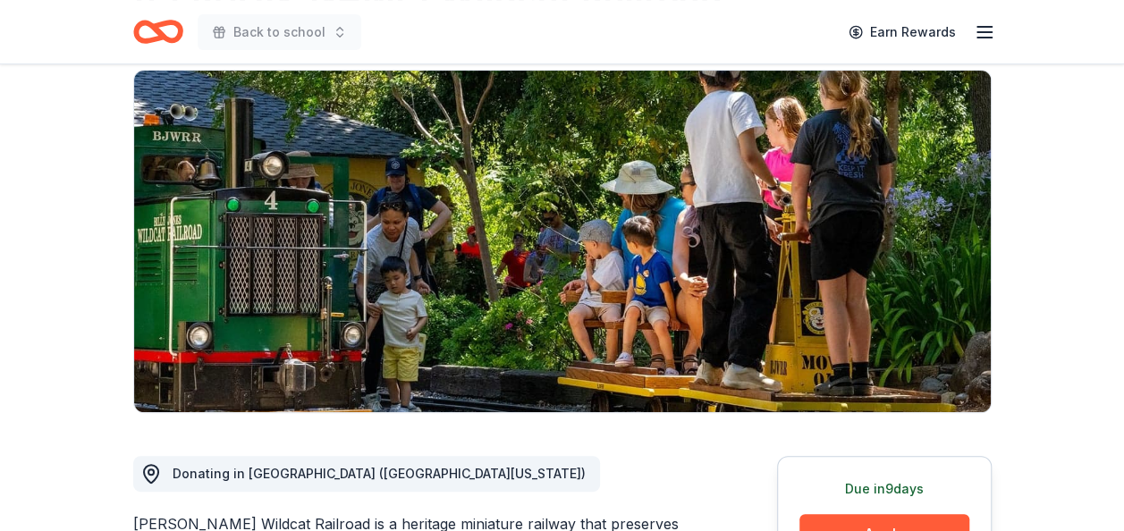
scroll to position [297, 0]
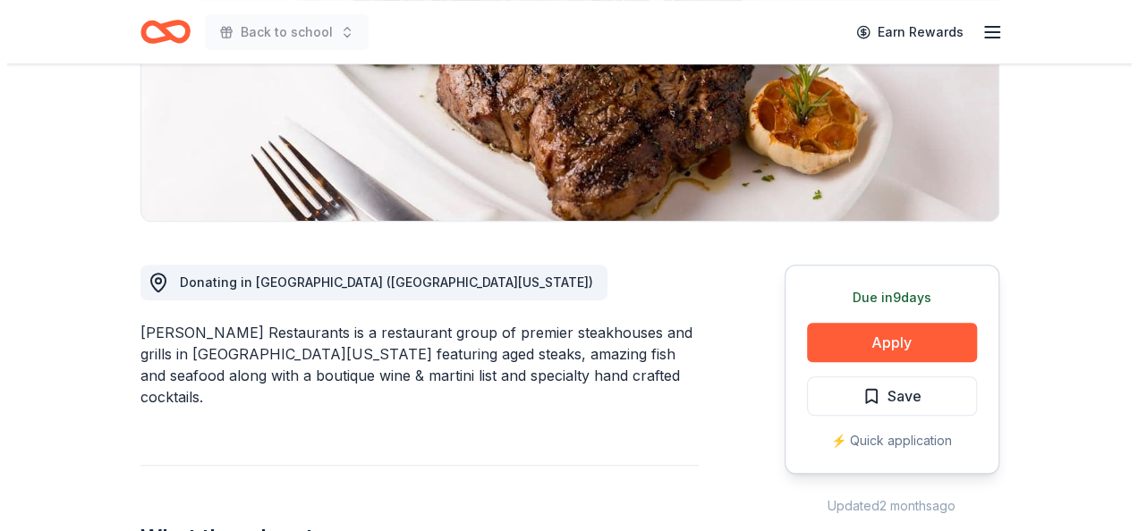
scroll to position [334, 0]
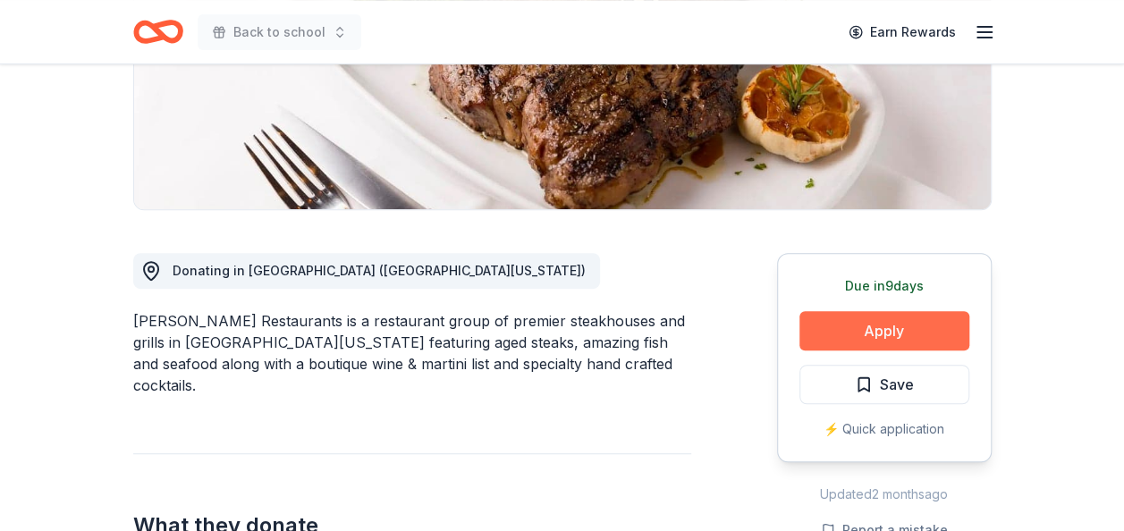
click at [901, 334] on button "Apply" at bounding box center [884, 330] width 170 height 39
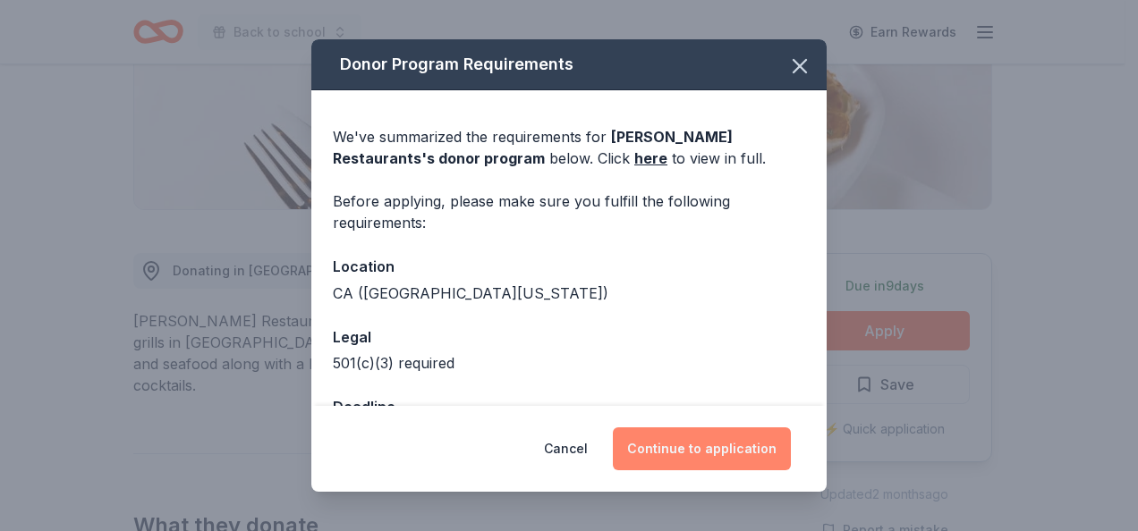
click at [734, 445] on button "Continue to application" at bounding box center [702, 448] width 178 height 43
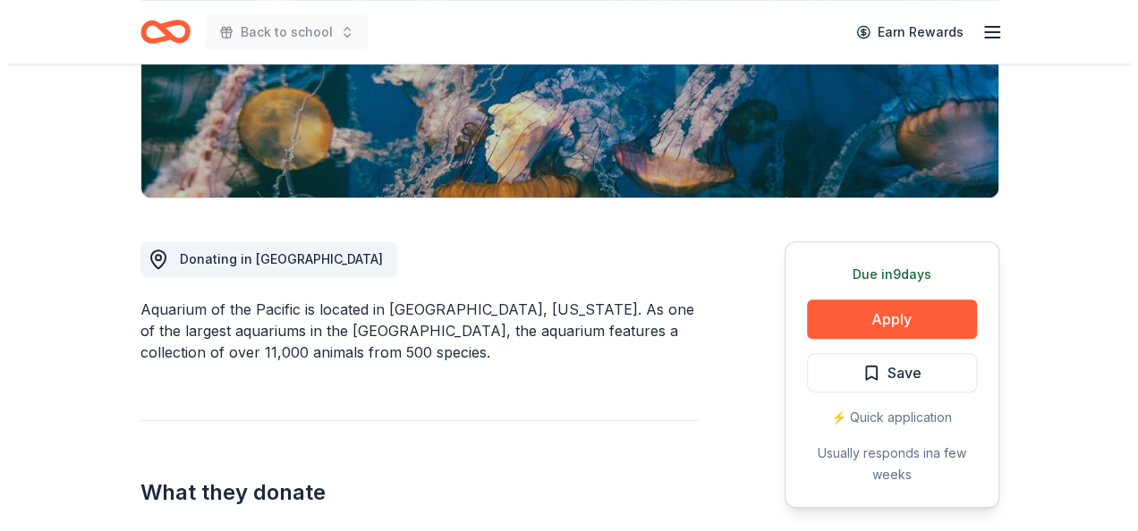
scroll to position [381, 0]
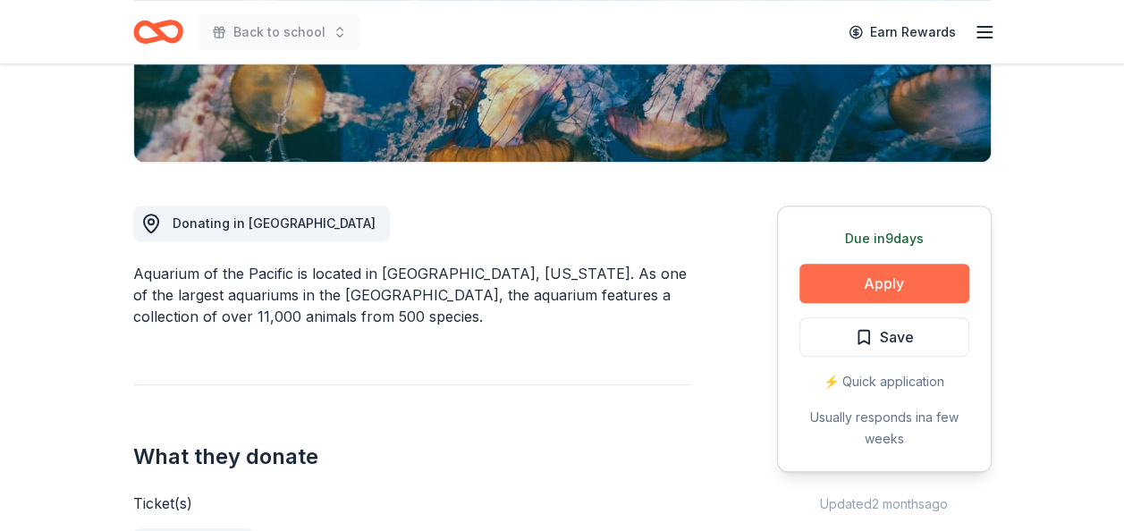
click at [857, 274] on button "Apply" at bounding box center [884, 283] width 170 height 39
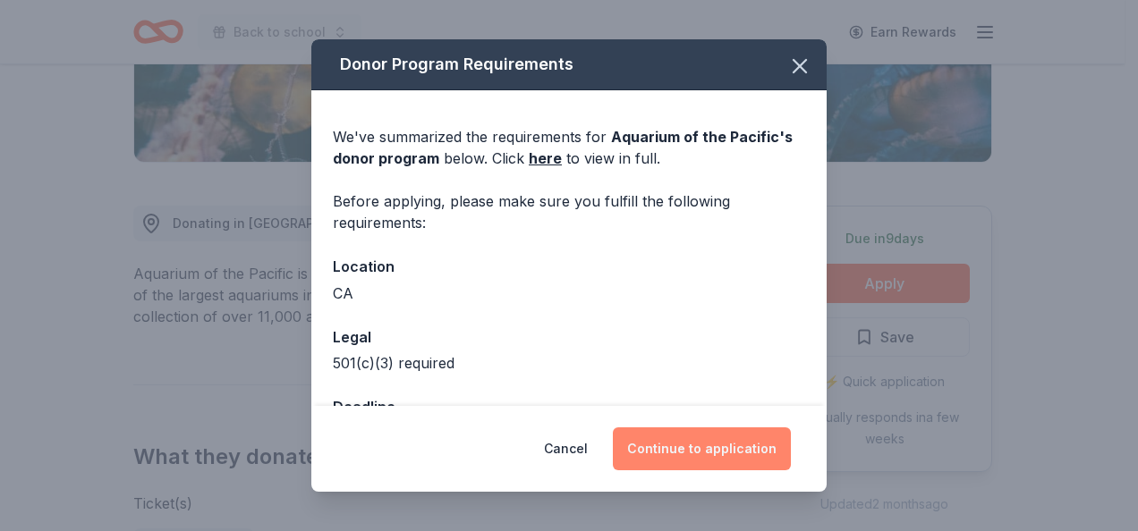
click at [719, 449] on button "Continue to application" at bounding box center [702, 448] width 178 height 43
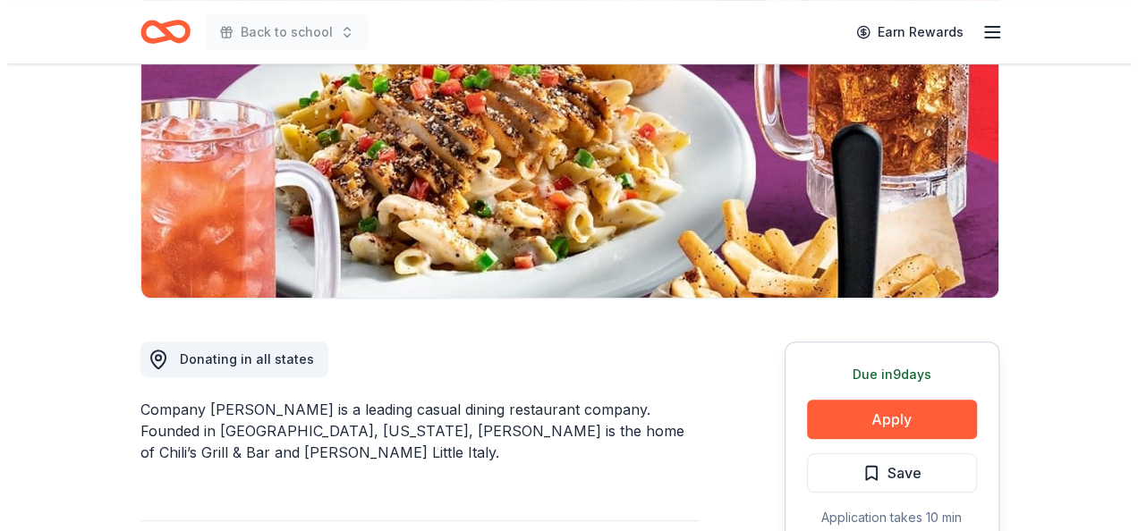
scroll to position [262, 0]
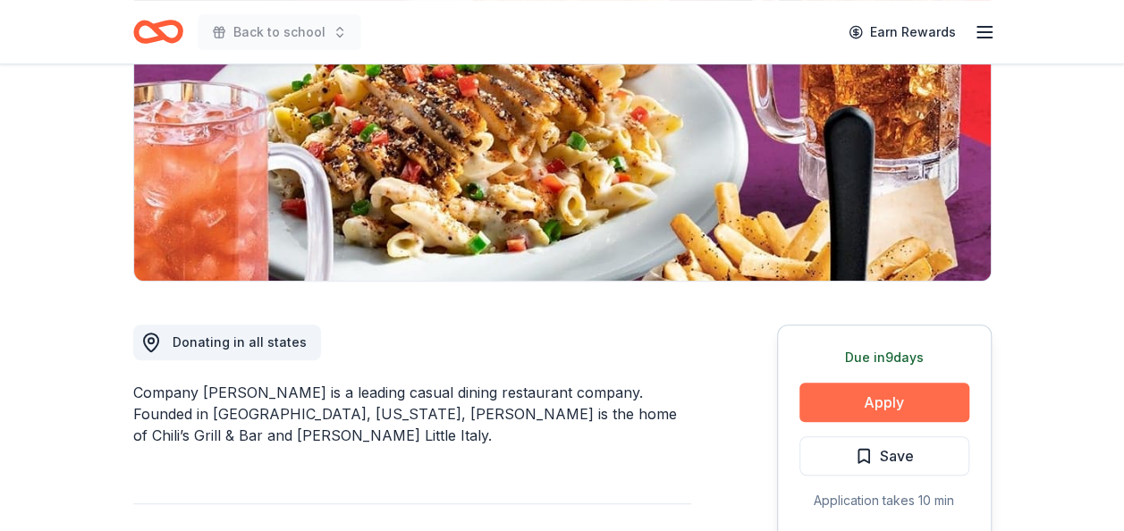
click at [862, 385] on button "Apply" at bounding box center [884, 402] width 170 height 39
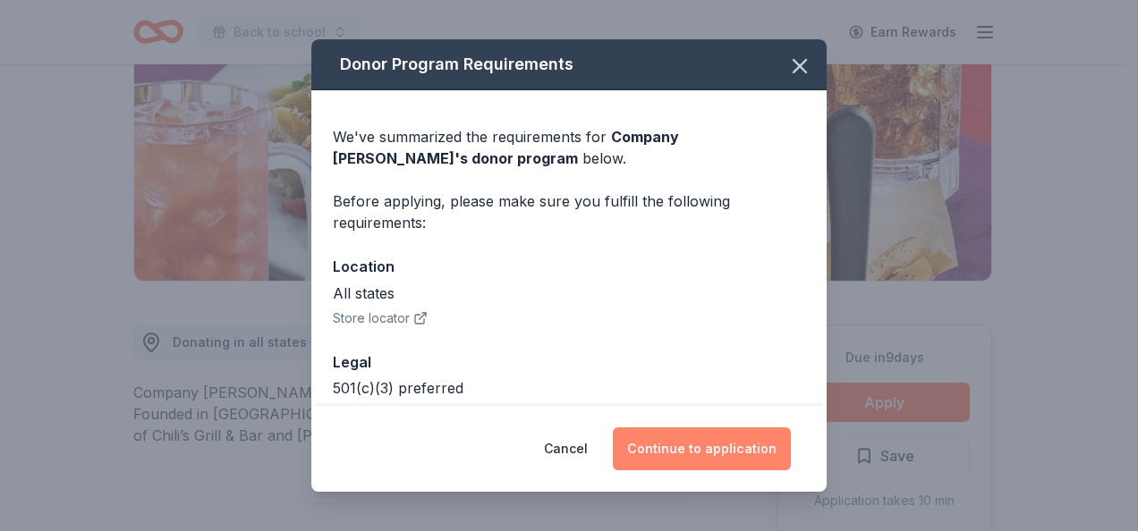
click at [693, 438] on button "Continue to application" at bounding box center [702, 448] width 178 height 43
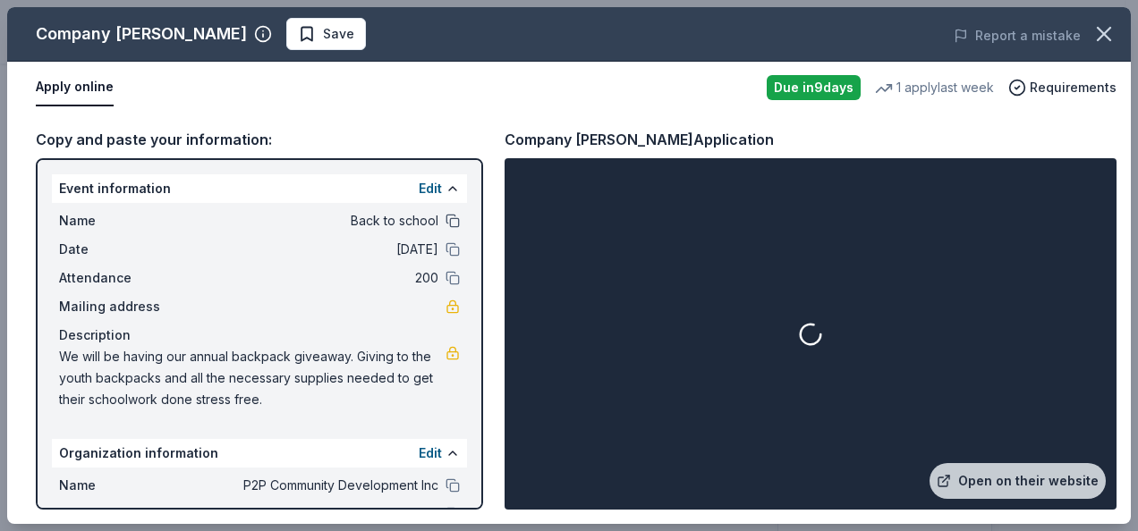
click at [445, 219] on button at bounding box center [452, 221] width 14 height 14
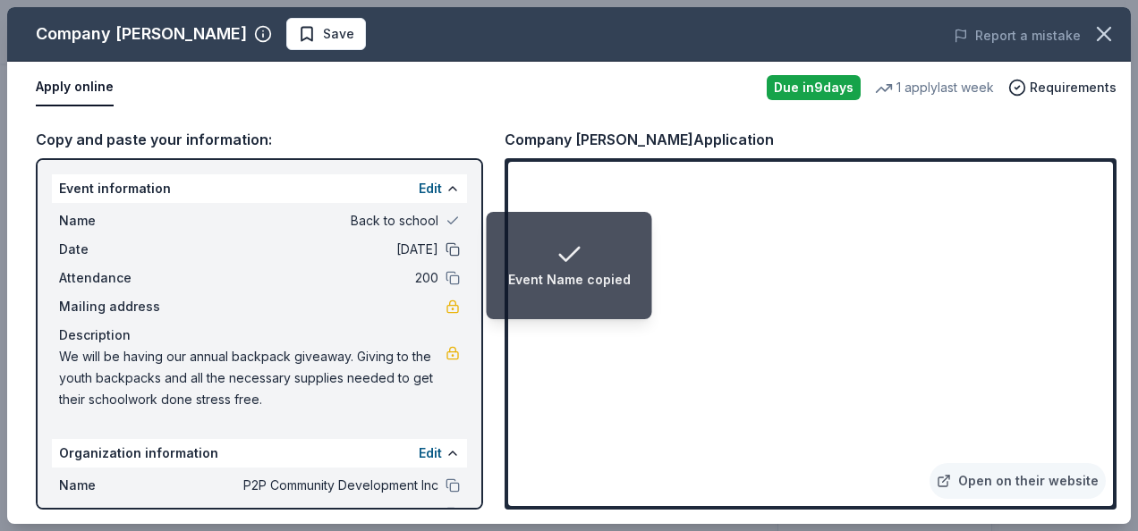
click at [445, 249] on button at bounding box center [452, 249] width 14 height 14
click at [445, 283] on button at bounding box center [452, 278] width 14 height 14
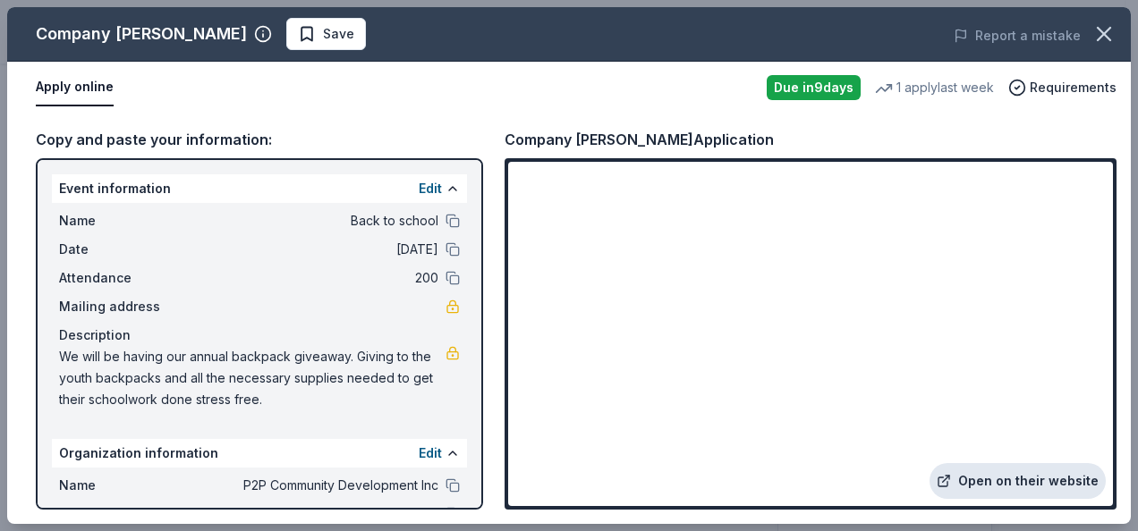
click at [1016, 470] on link "Open on their website" at bounding box center [1017, 481] width 176 height 36
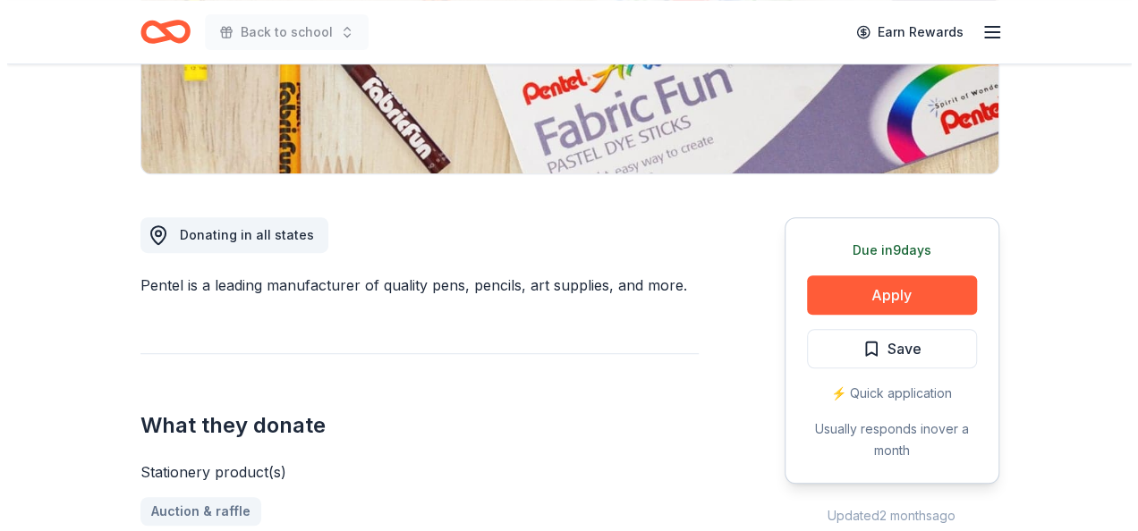
scroll to position [381, 0]
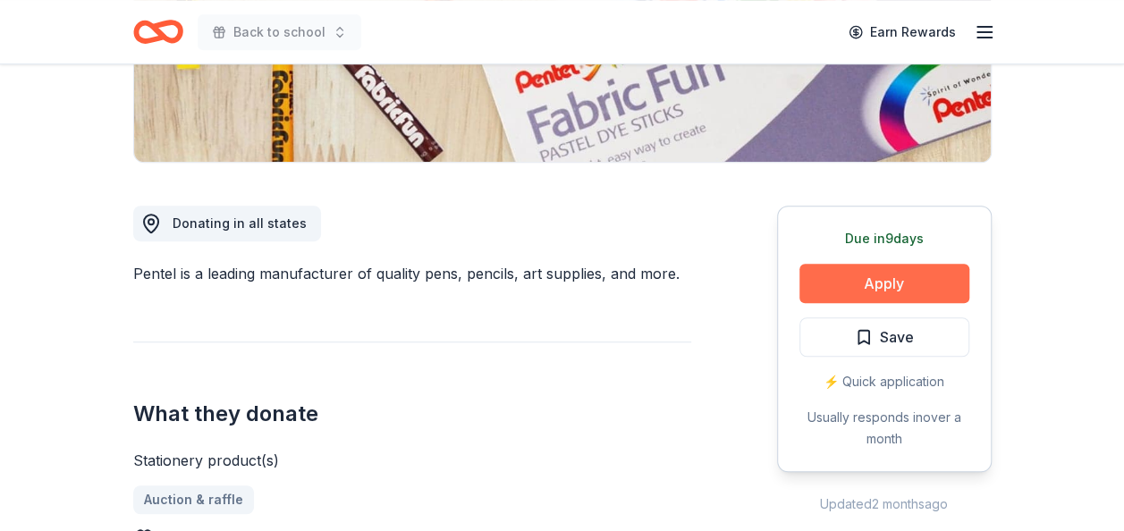
click at [848, 281] on button "Apply" at bounding box center [884, 283] width 170 height 39
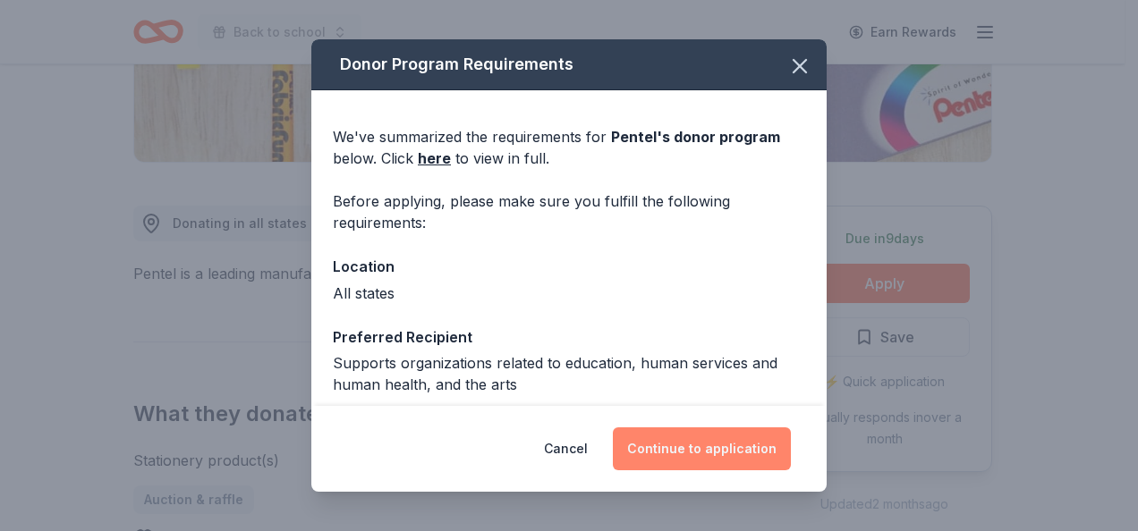
click at [733, 451] on button "Continue to application" at bounding box center [702, 448] width 178 height 43
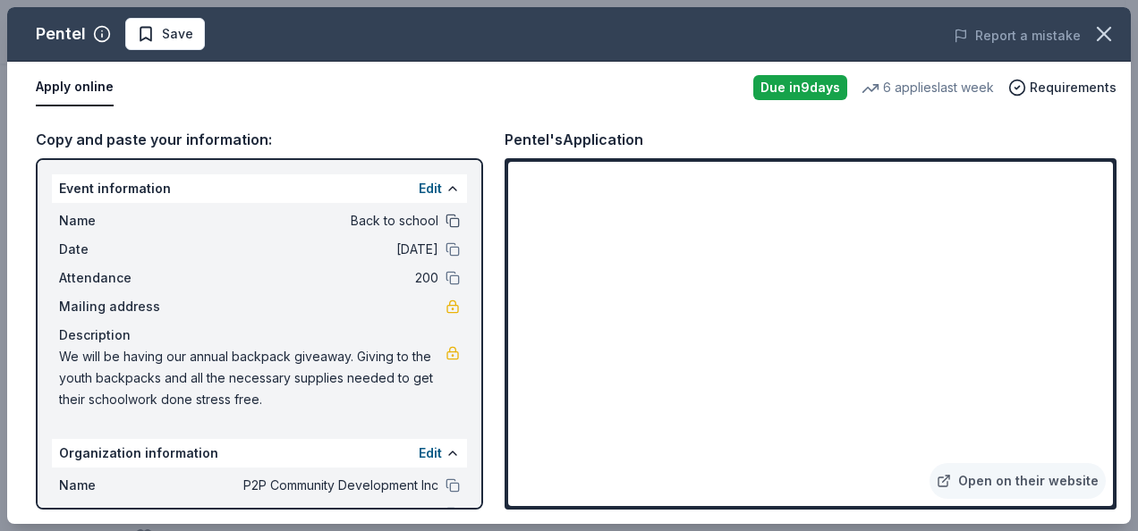
click at [445, 215] on button at bounding box center [452, 221] width 14 height 14
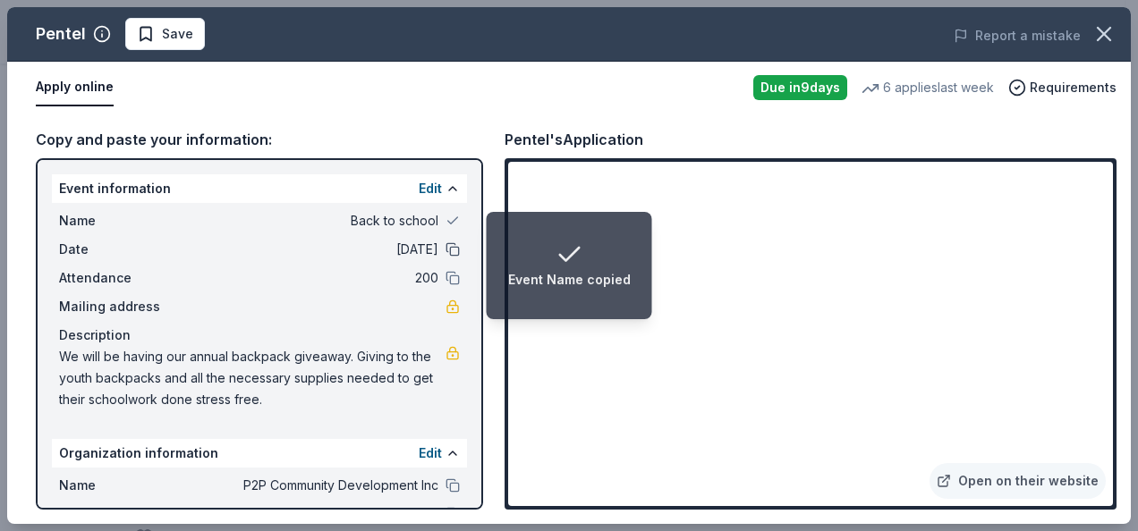
click at [445, 245] on button at bounding box center [452, 249] width 14 height 14
click at [445, 283] on button at bounding box center [452, 278] width 14 height 14
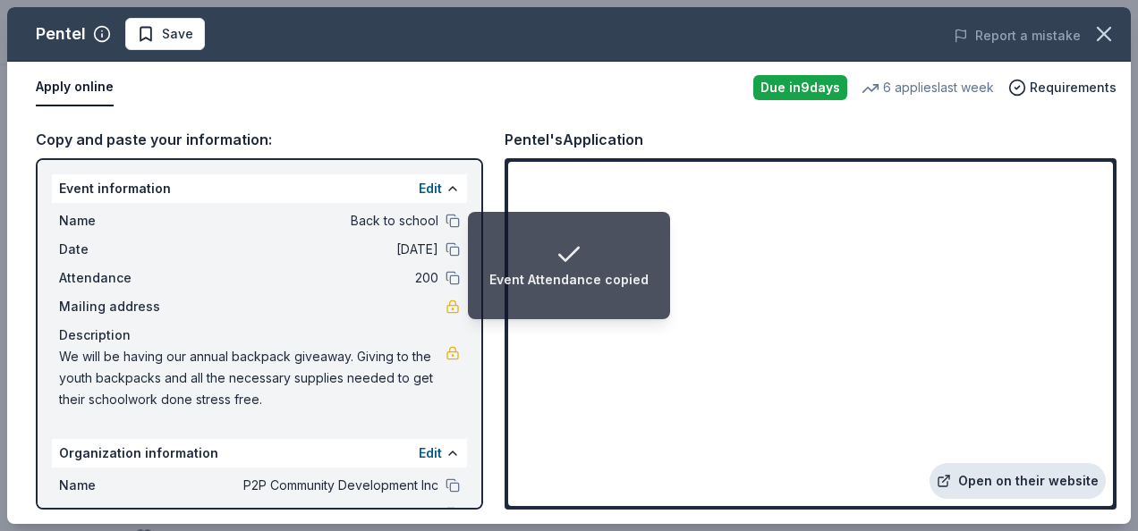
click at [1019, 469] on link "Open on their website" at bounding box center [1017, 481] width 176 height 36
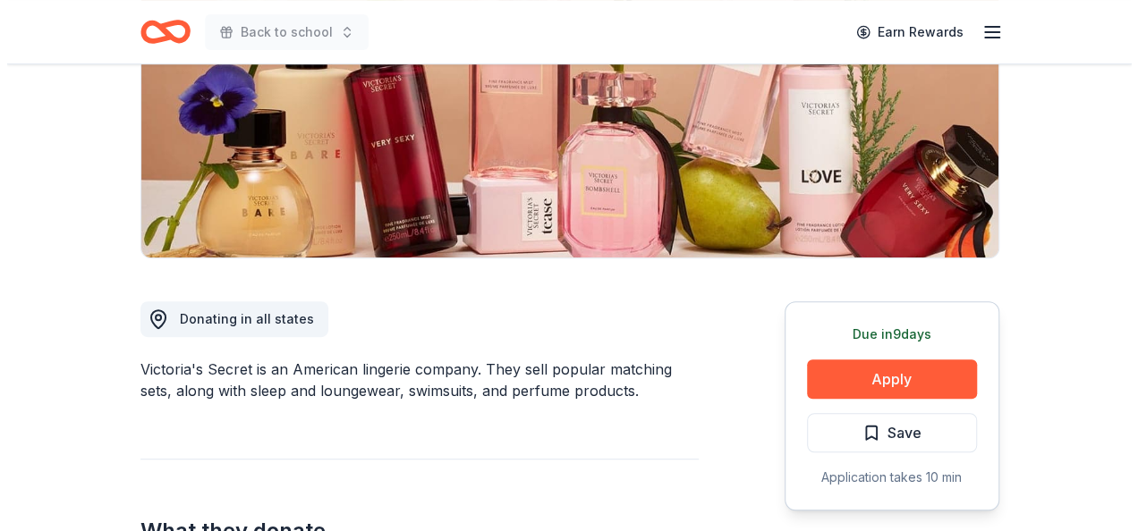
scroll to position [321, 0]
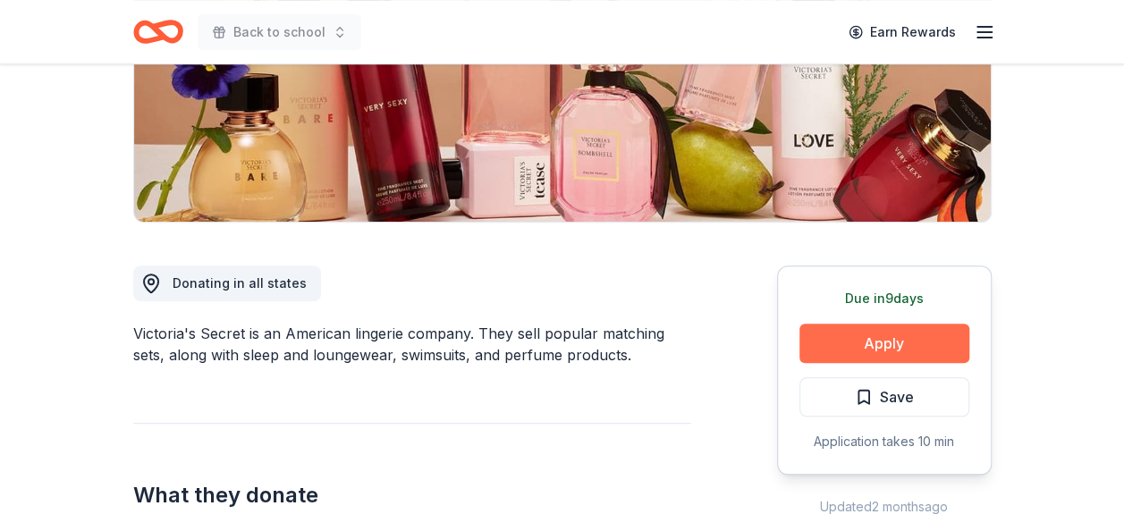
click at [829, 345] on button "Apply" at bounding box center [884, 343] width 170 height 39
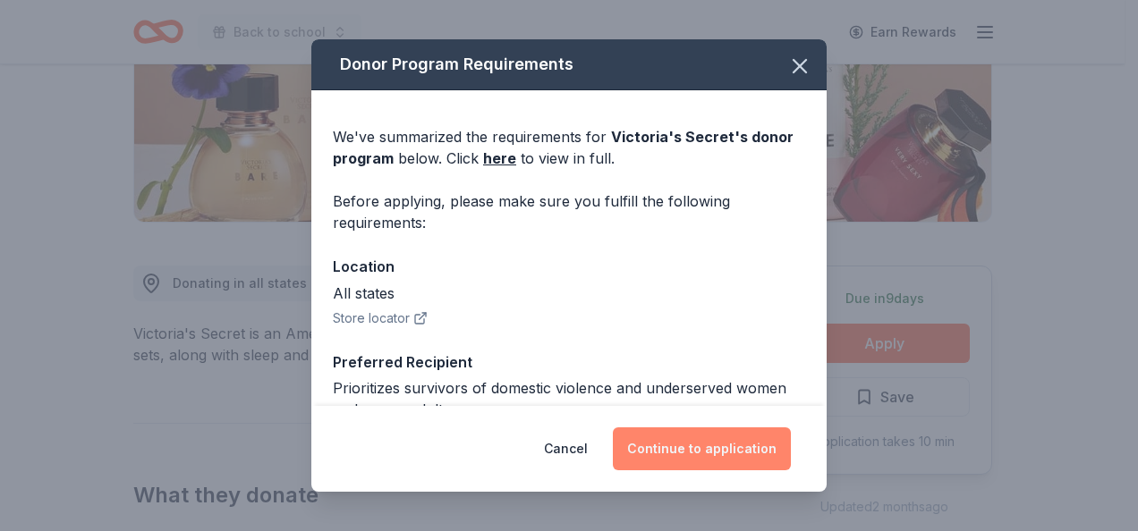
click at [678, 456] on button "Continue to application" at bounding box center [702, 448] width 178 height 43
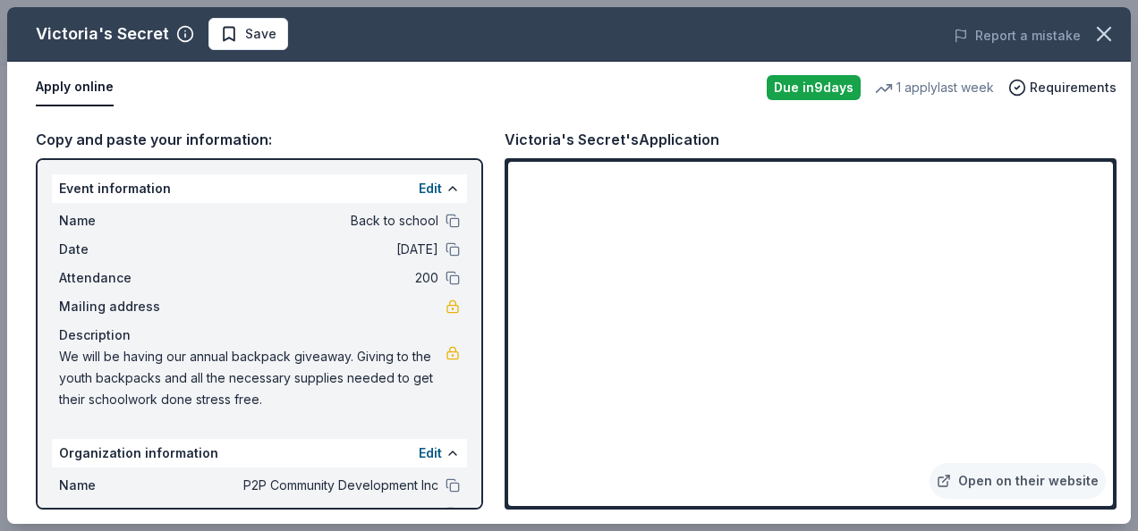
click at [448, 225] on div "Name Back to school Date [DATE] Attendance 200 Mailing address Description We w…" at bounding box center [259, 310] width 415 height 215
click at [445, 224] on button at bounding box center [452, 221] width 14 height 14
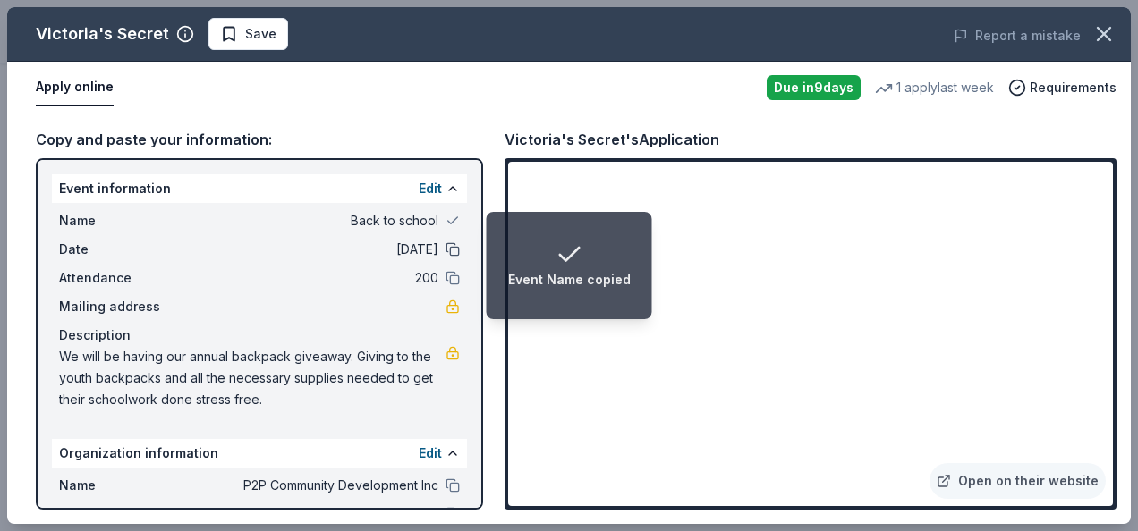
click at [445, 246] on button at bounding box center [452, 249] width 14 height 14
click at [431, 275] on div "Attendance 200" at bounding box center [259, 277] width 401 height 21
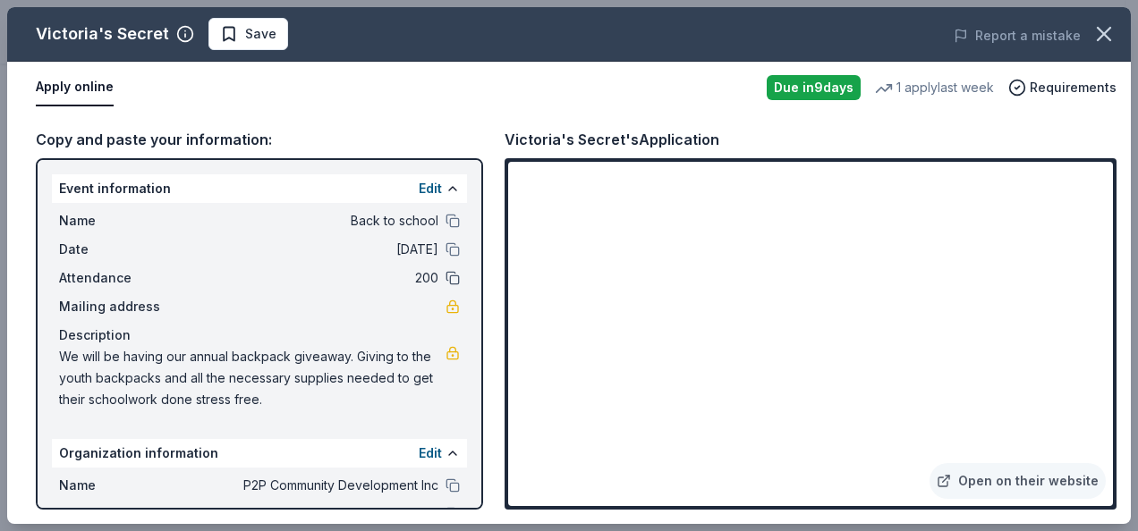
click at [445, 281] on button at bounding box center [452, 278] width 14 height 14
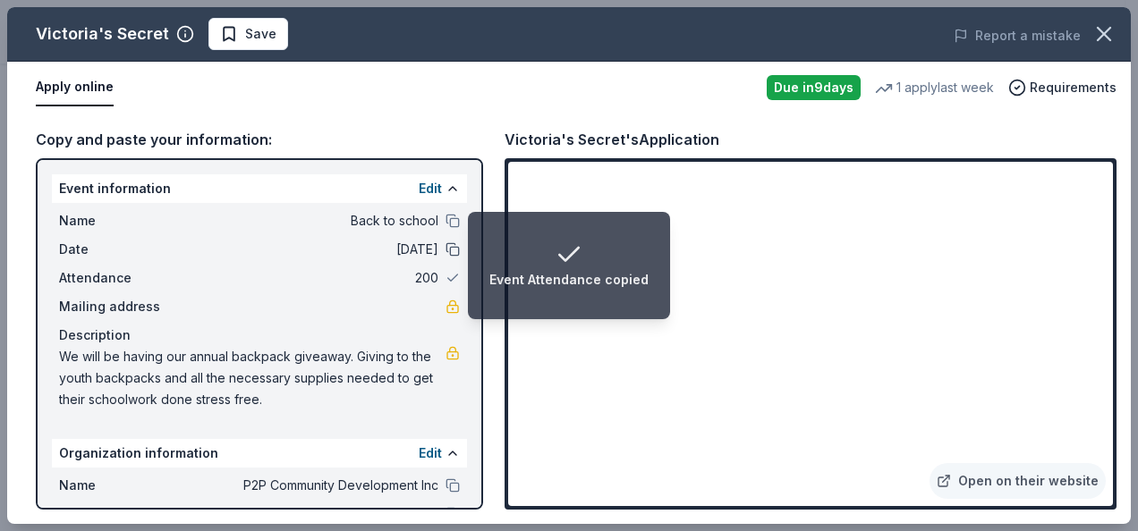
click at [445, 246] on button at bounding box center [452, 249] width 14 height 14
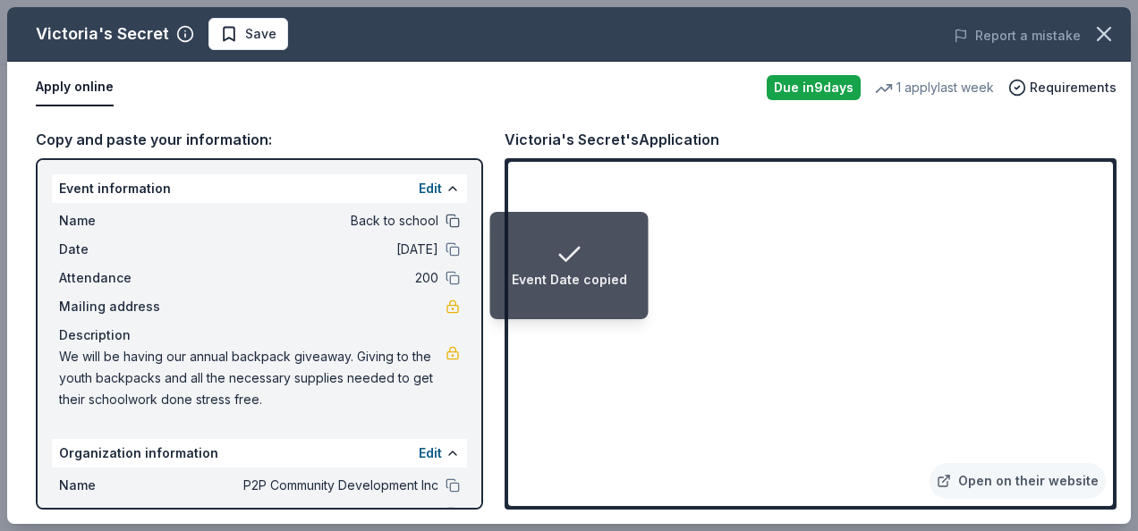
click at [445, 223] on button at bounding box center [452, 221] width 14 height 14
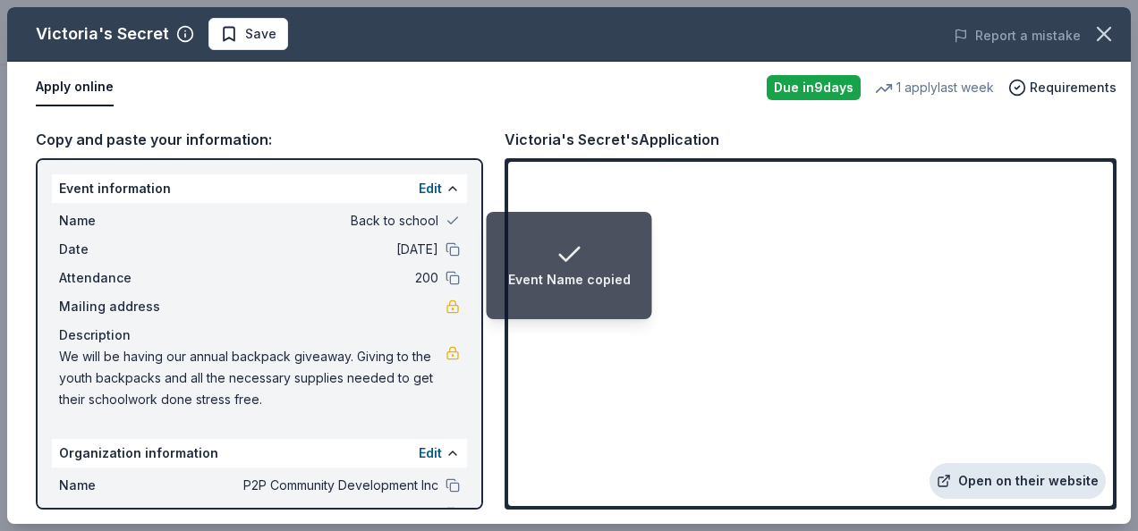
click at [1006, 478] on link "Open on their website" at bounding box center [1017, 481] width 176 height 36
